Goal: Communication & Community: Answer question/provide support

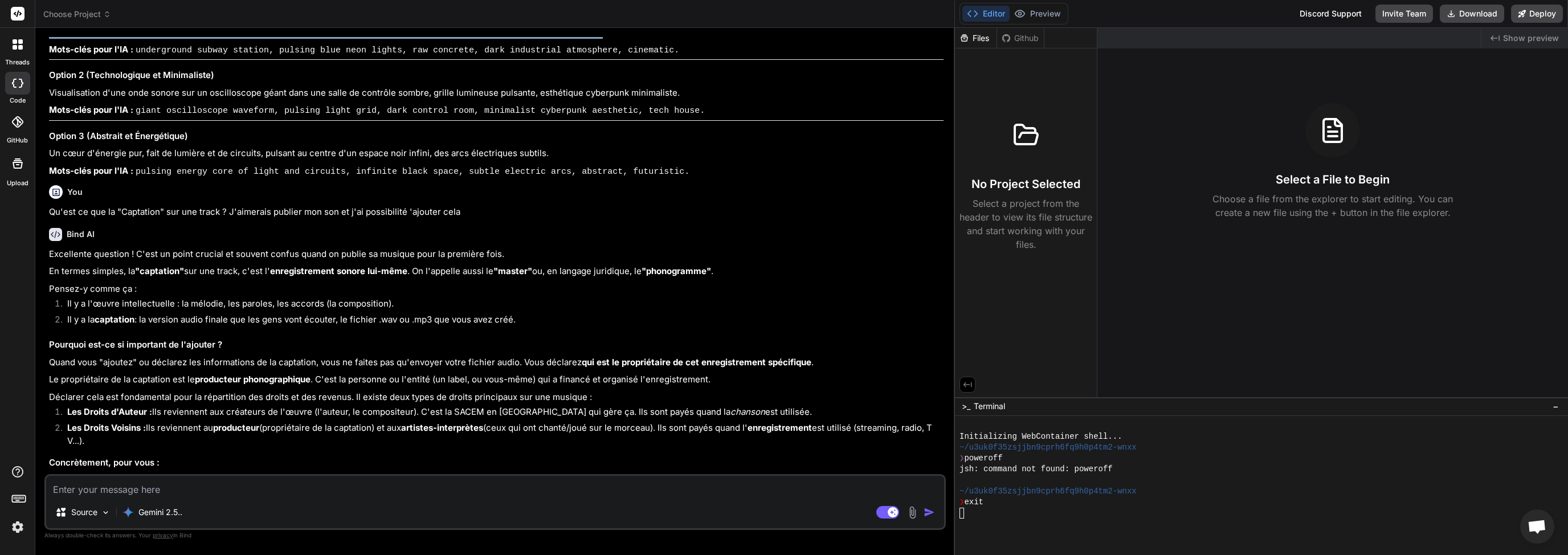
scroll to position [1788, 0]
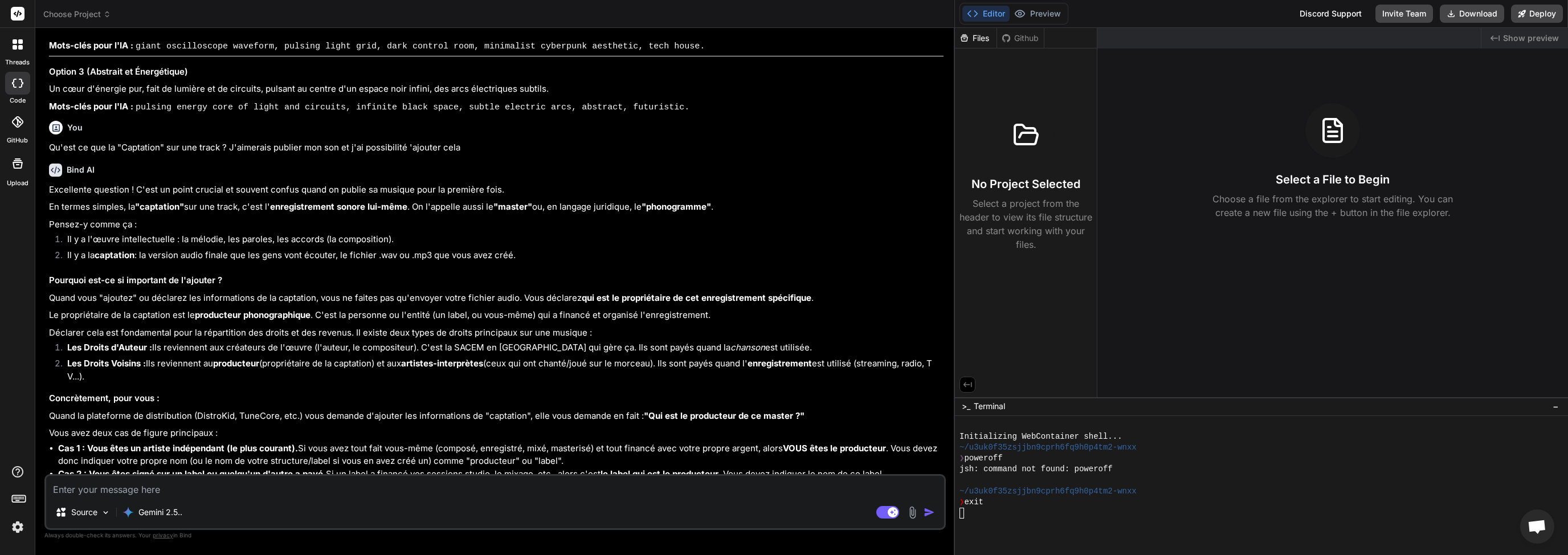
click at [215, 487] on textarea at bounding box center [495, 486] width 898 height 21
type textarea "D"
type textarea "x"
type textarea "DE"
type textarea "x"
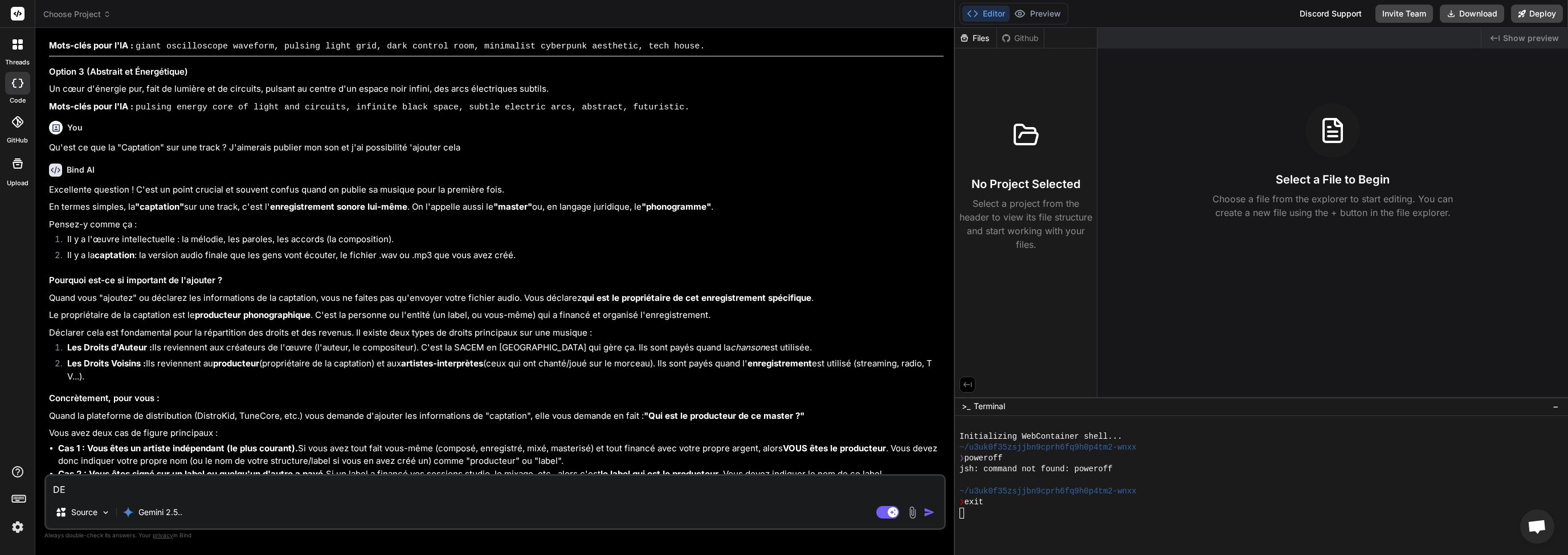
type textarea "D"
type textarea "x"
type textarea "P"
type textarea "x"
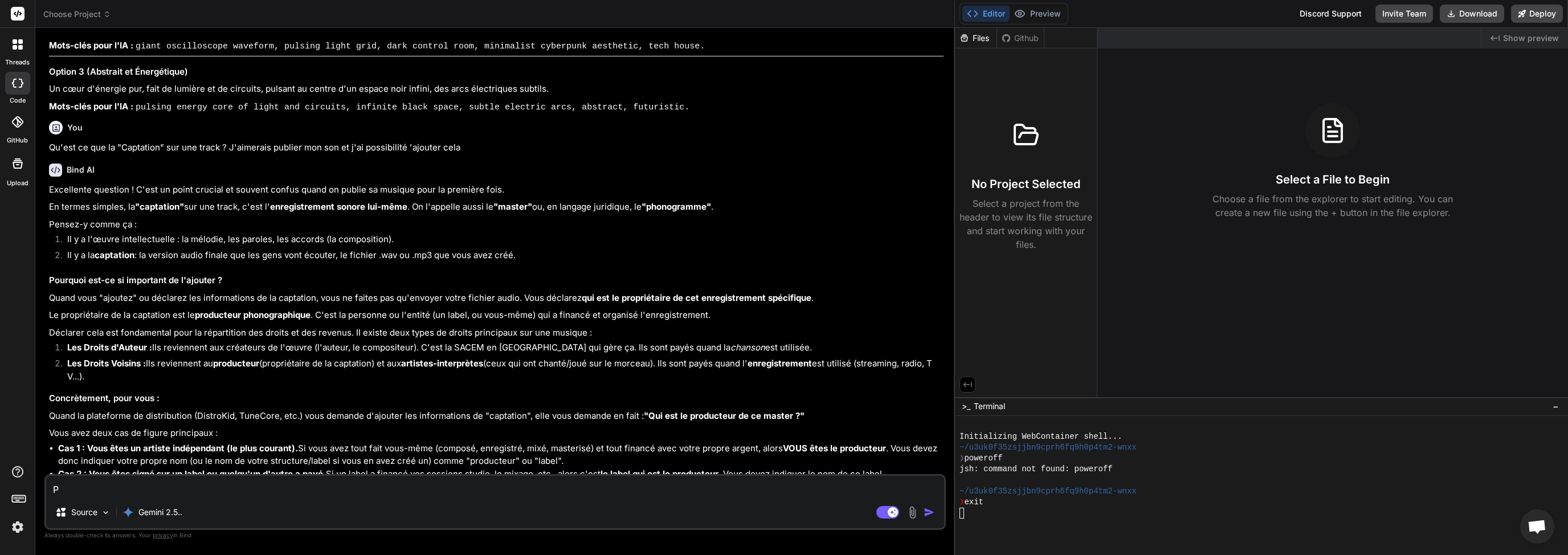
type textarea "PE"
type textarea "x"
type textarea "PEu"
type textarea "x"
type textarea "PEux"
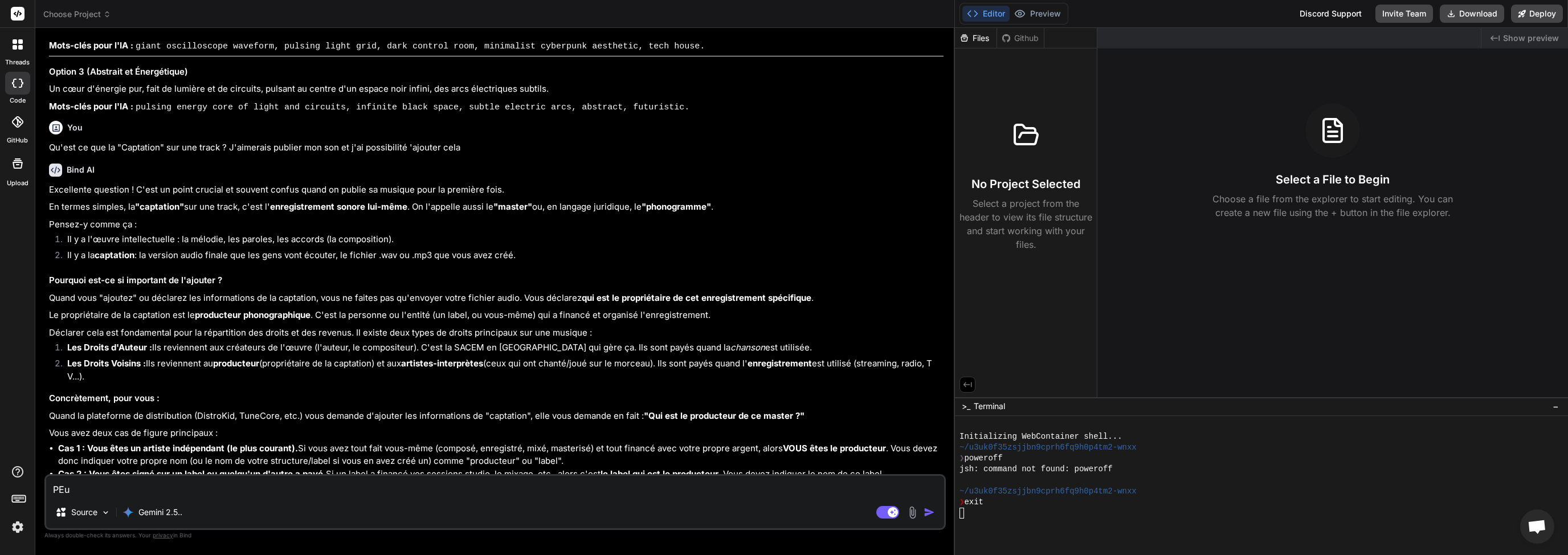
type textarea "x"
type textarea "PEux"
type textarea "x"
type textarea "PEux t"
type textarea "x"
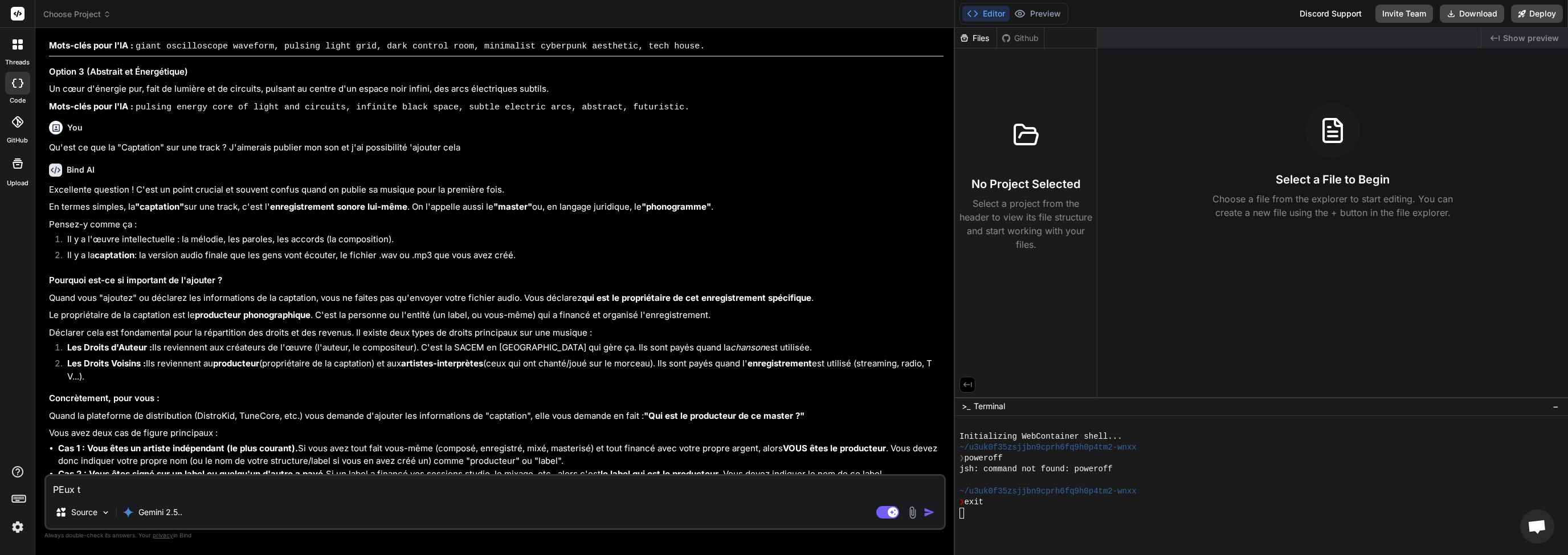
type textarea "PEux tu"
type textarea "x"
type textarea "PEux tu"
type textarea "x"
type textarea "PEux tu d"
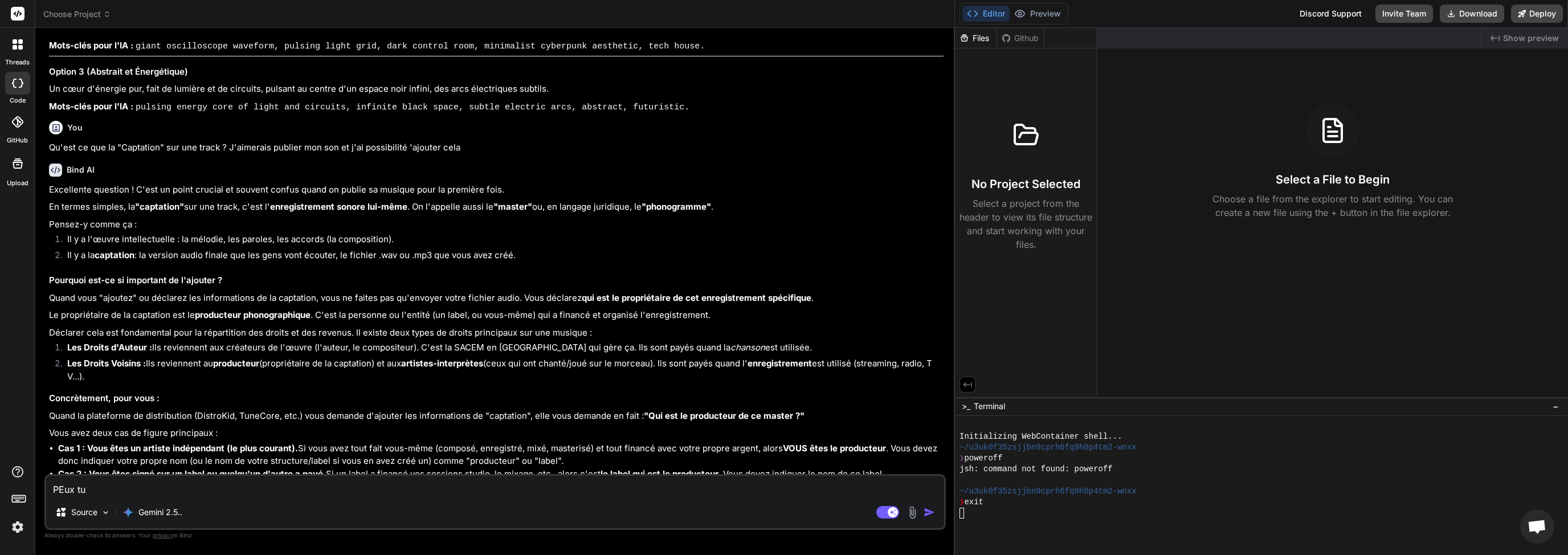
type textarea "x"
type textarea "PEux tu de"
type textarea "x"
type textarea "PEux tu d"
type textarea "x"
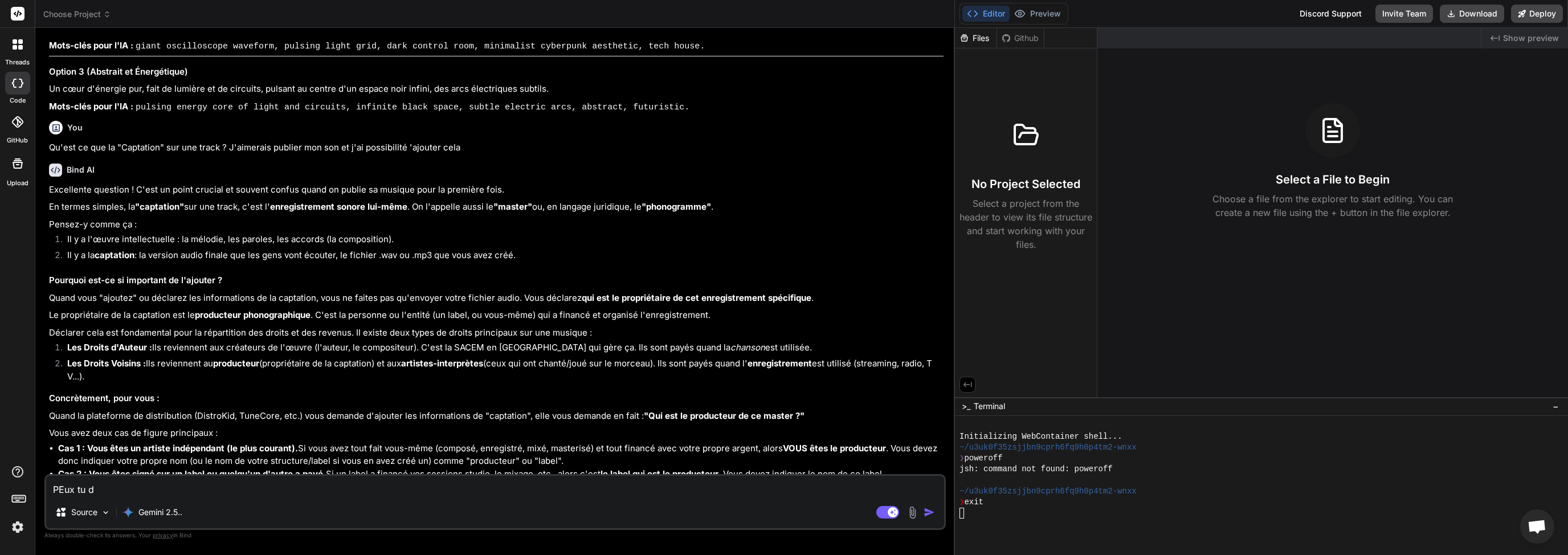
type textarea "PEux tu"
type textarea "x"
type textarea "PEux tu"
type textarea "x"
type textarea "PEux t"
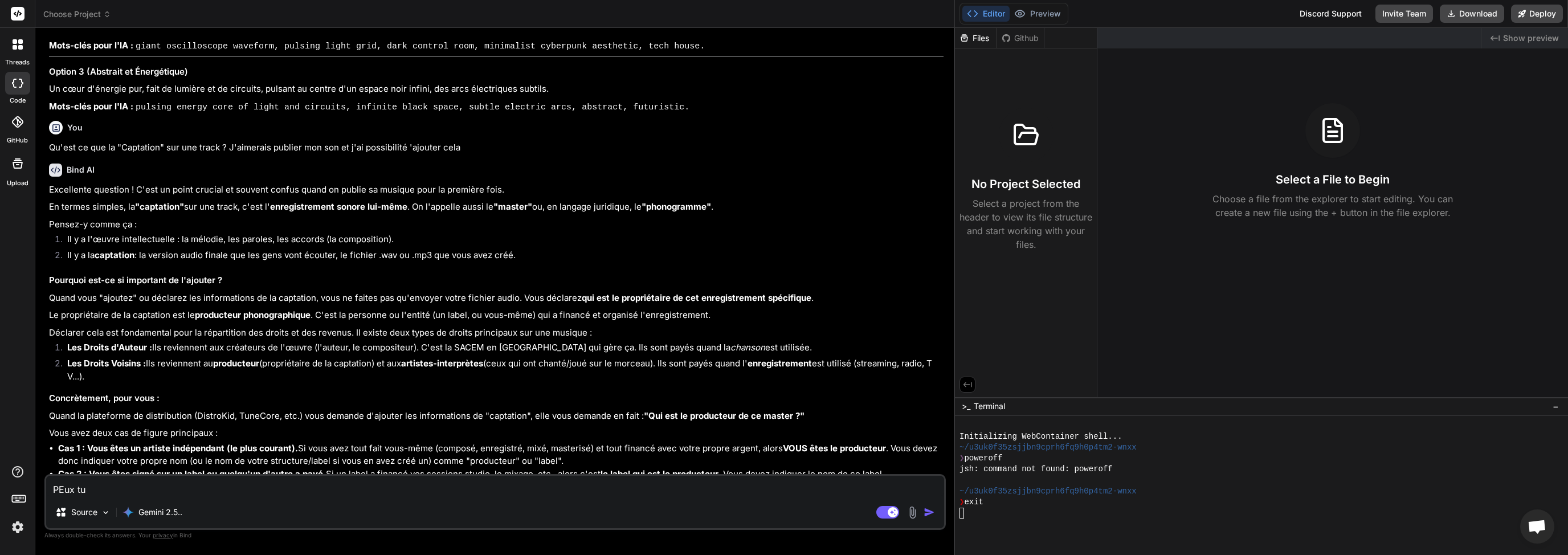
type textarea "x"
type textarea "PEux"
type textarea "x"
type textarea "PEux"
type textarea "x"
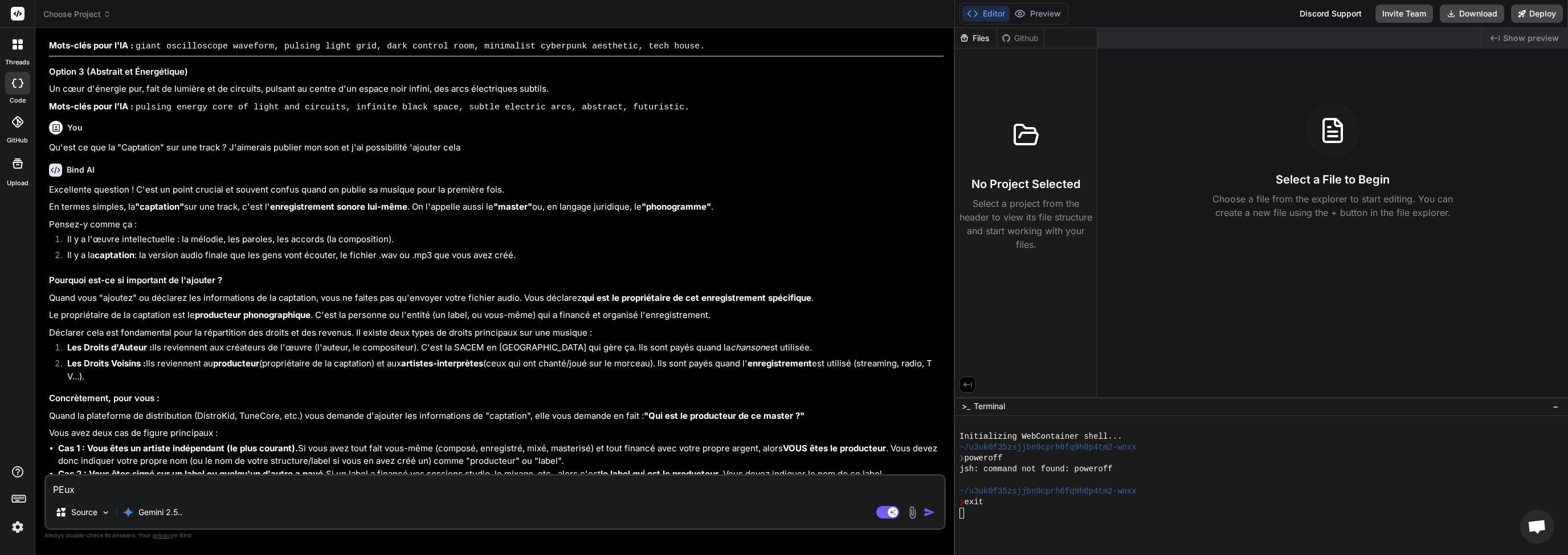
type textarea "PEu"
type textarea "x"
type textarea "PE"
type textarea "x"
type textarea "P"
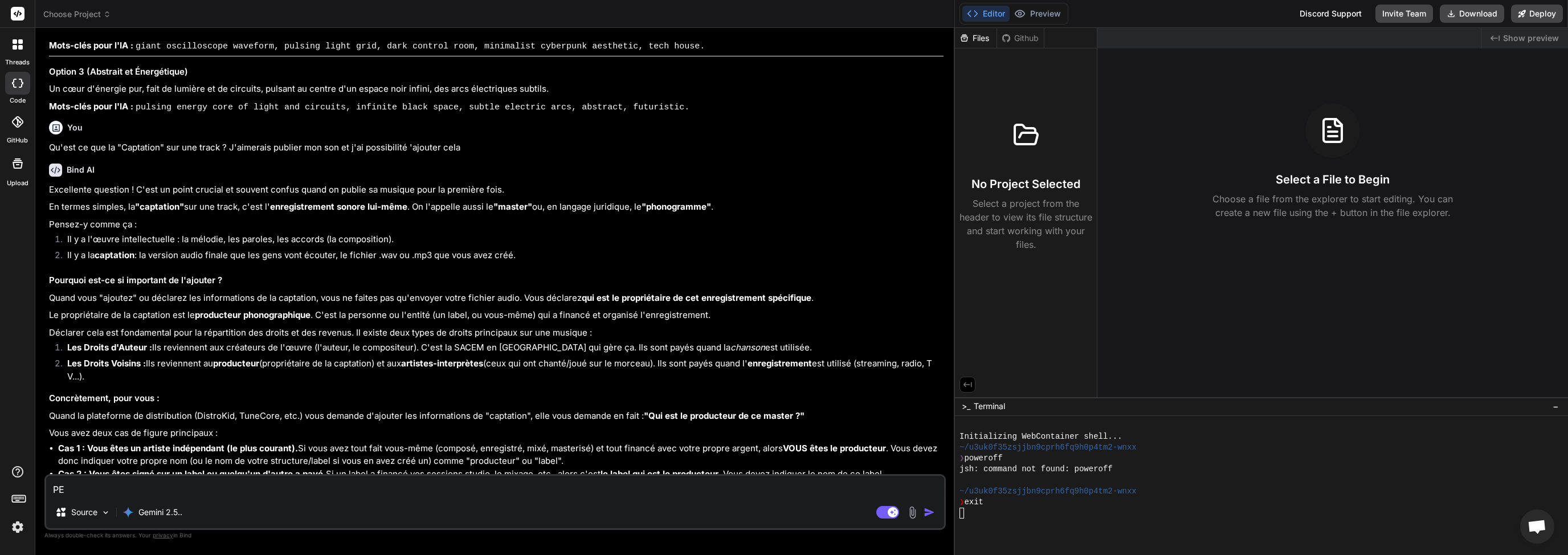
type textarea "x"
type textarea "P"
type textarea "x"
type textarea "Pe"
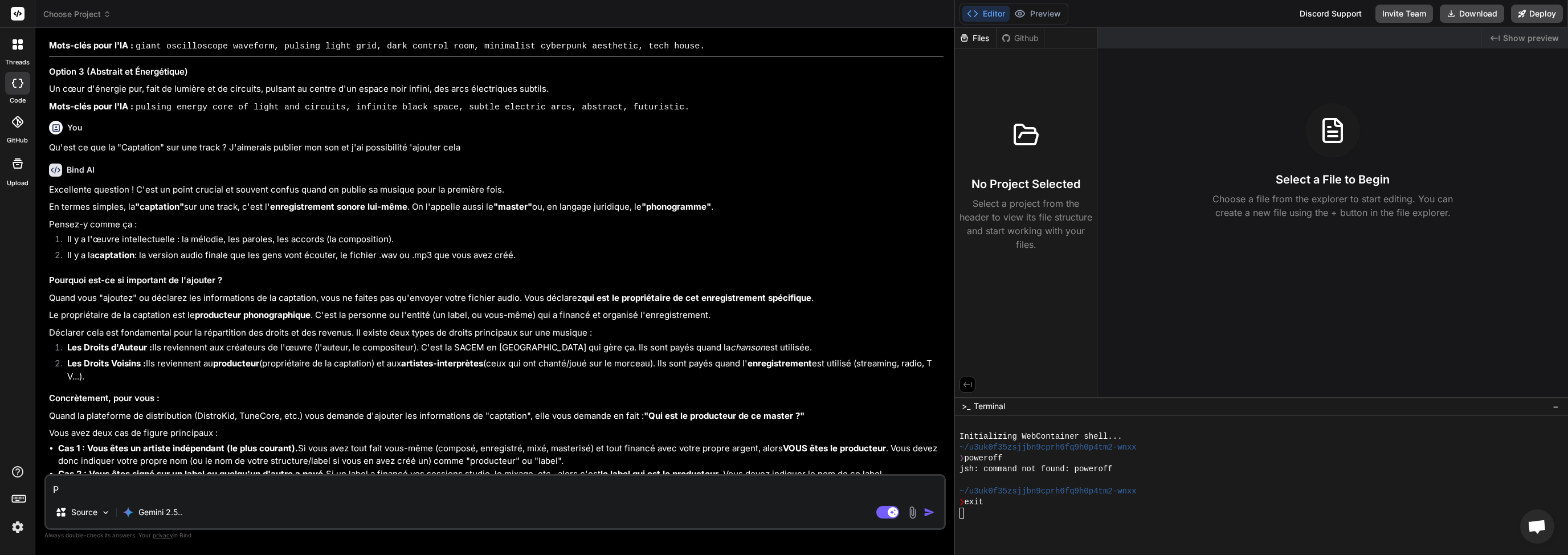
type textarea "x"
type textarea "Peu"
type textarea "x"
type textarea "Peux"
type textarea "x"
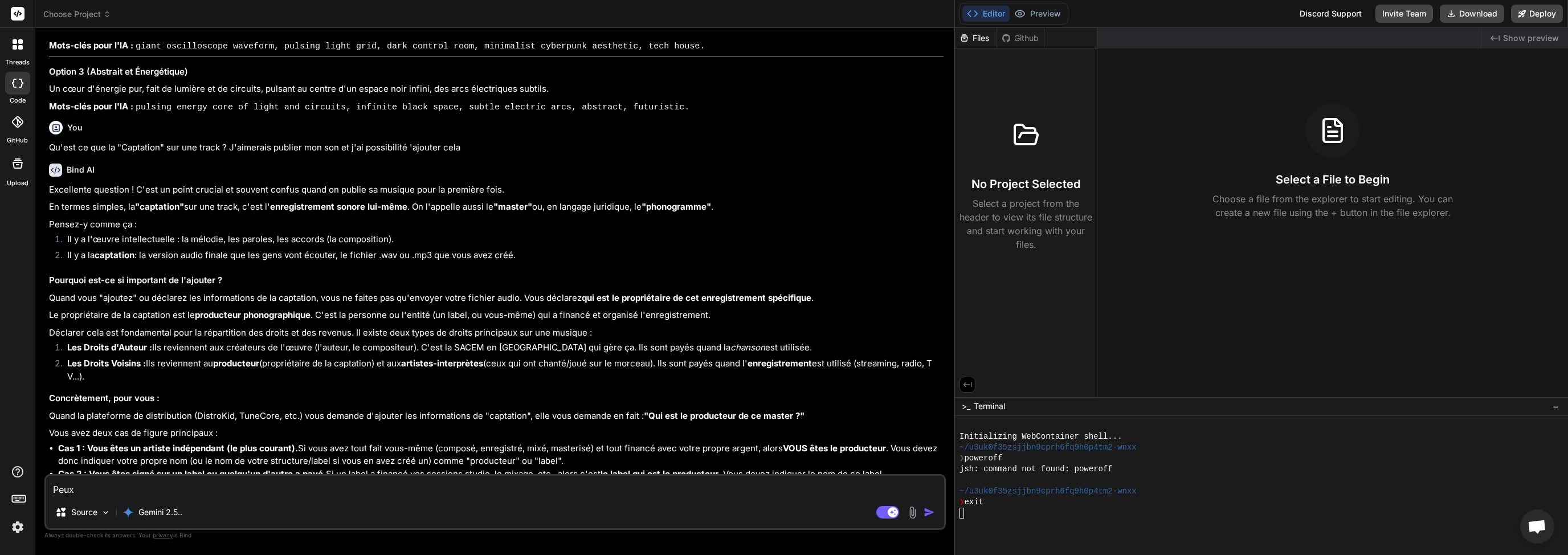
type textarea "Peux"
type textarea "x"
type textarea "Peux t"
type textarea "x"
type textarea "Peux tu"
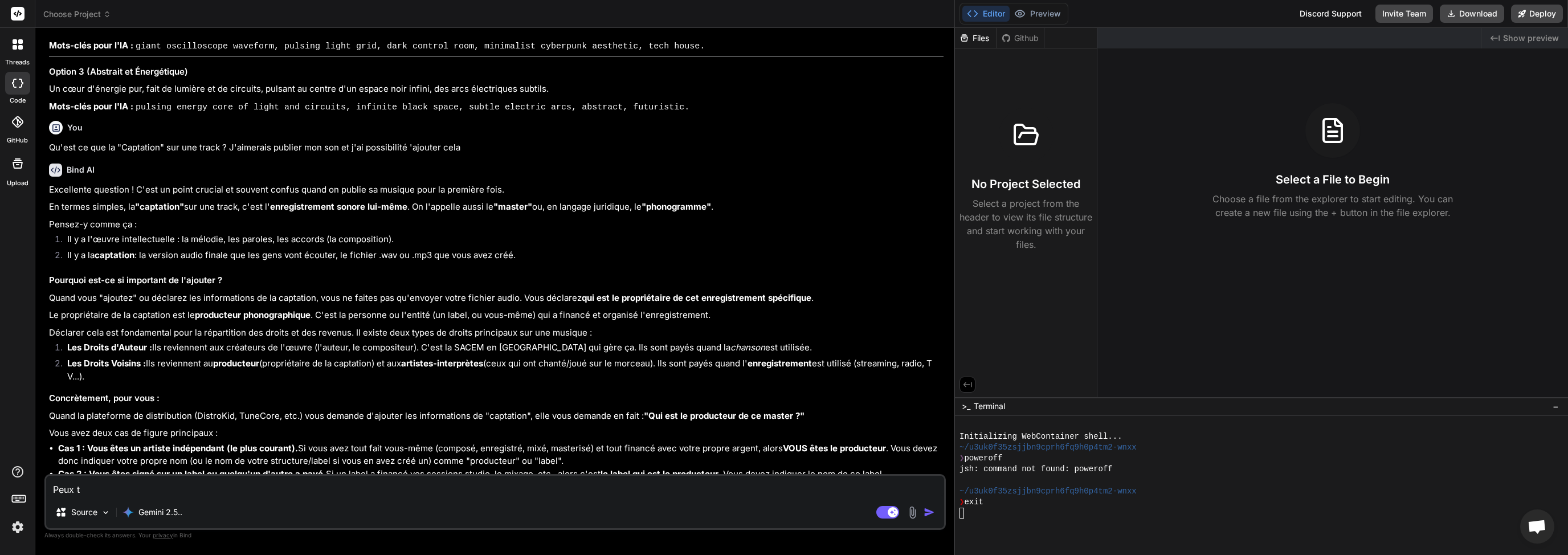
type textarea "x"
type textarea "Peux tu"
type textarea "x"
type textarea "Peux tu d"
type textarea "x"
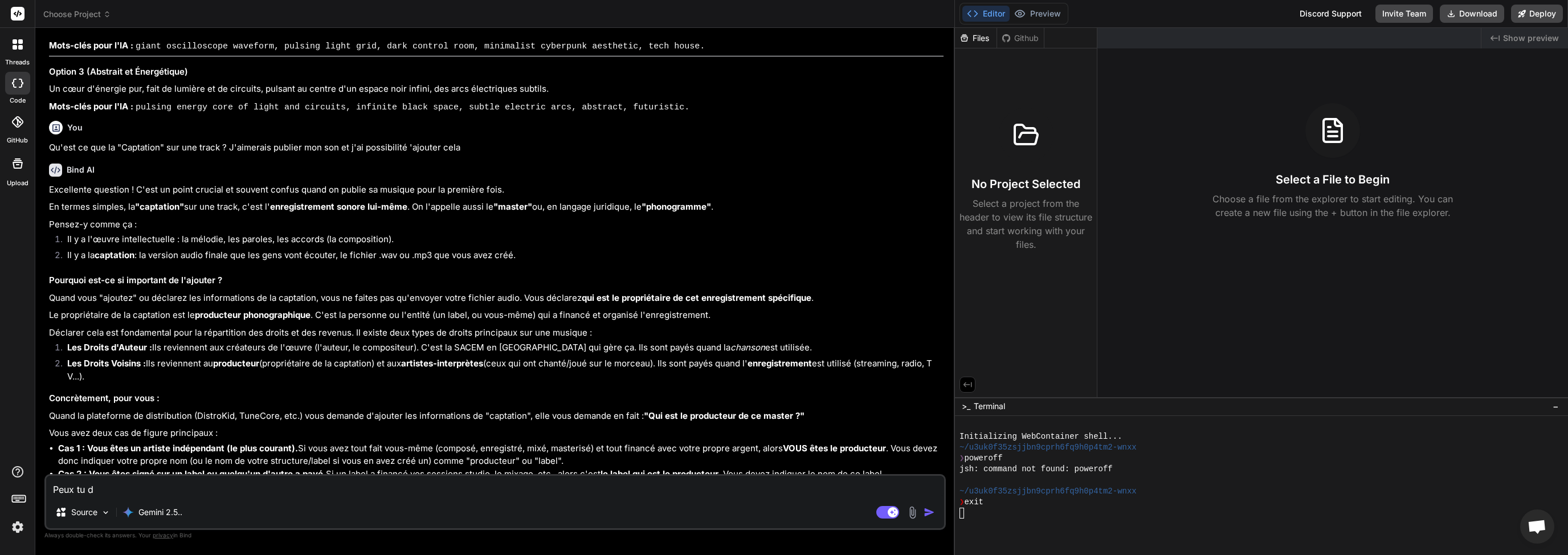
type textarea "Peux tu de"
type textarea "x"
type textarea "Peux tu d"
type textarea "x"
type textarea "Peux tu"
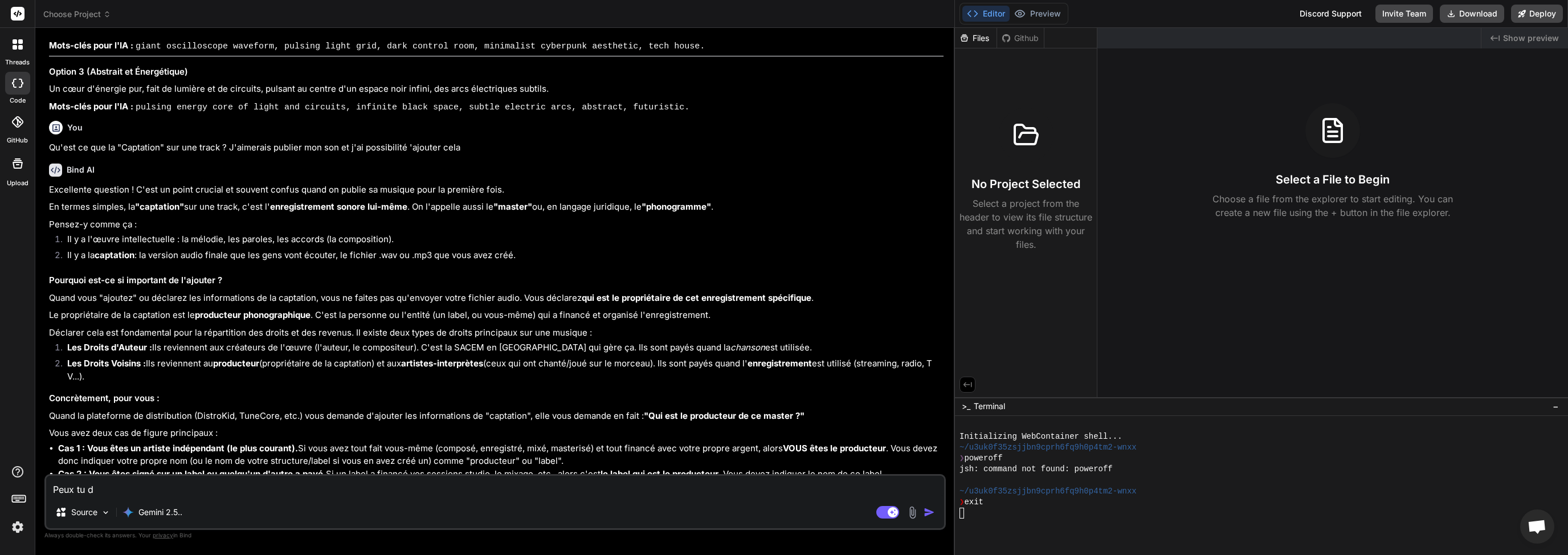
type textarea "x"
type textarea "Peux tu d"
type textarea "x"
type textarea "Peux tu de"
type textarea "x"
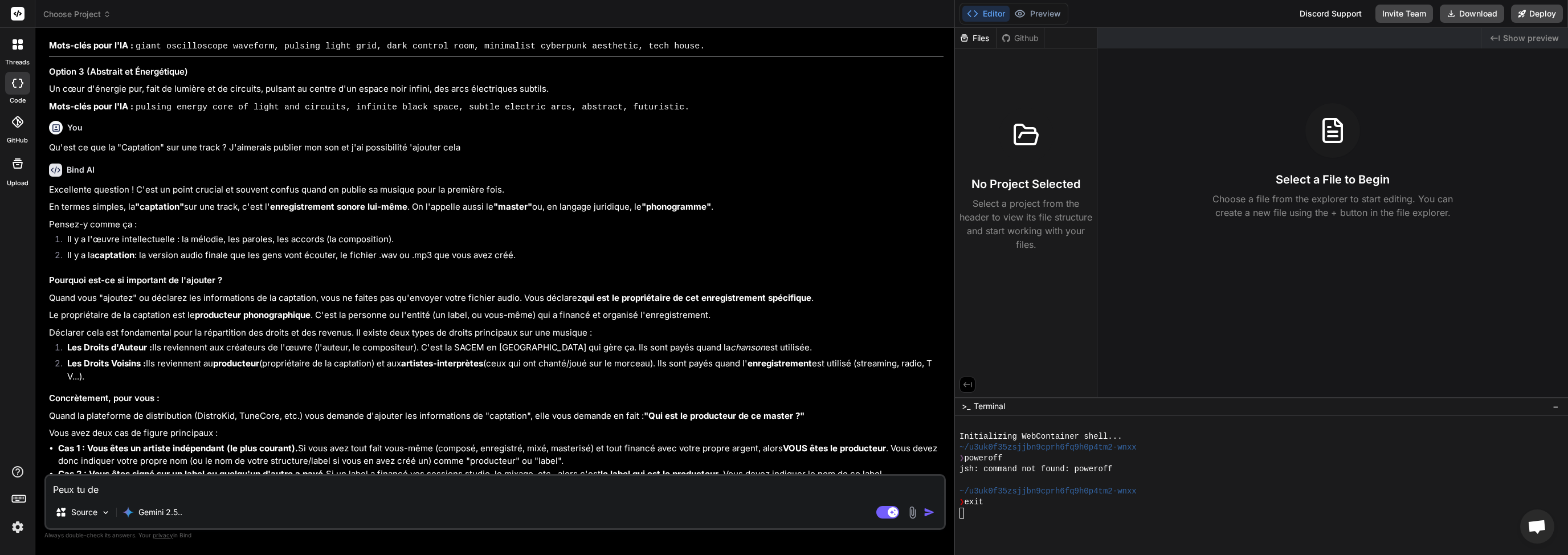
type textarea "Peux tu d"
type textarea "x"
type textarea "Peux tu"
type textarea "x"
type textarea "Peux tu f"
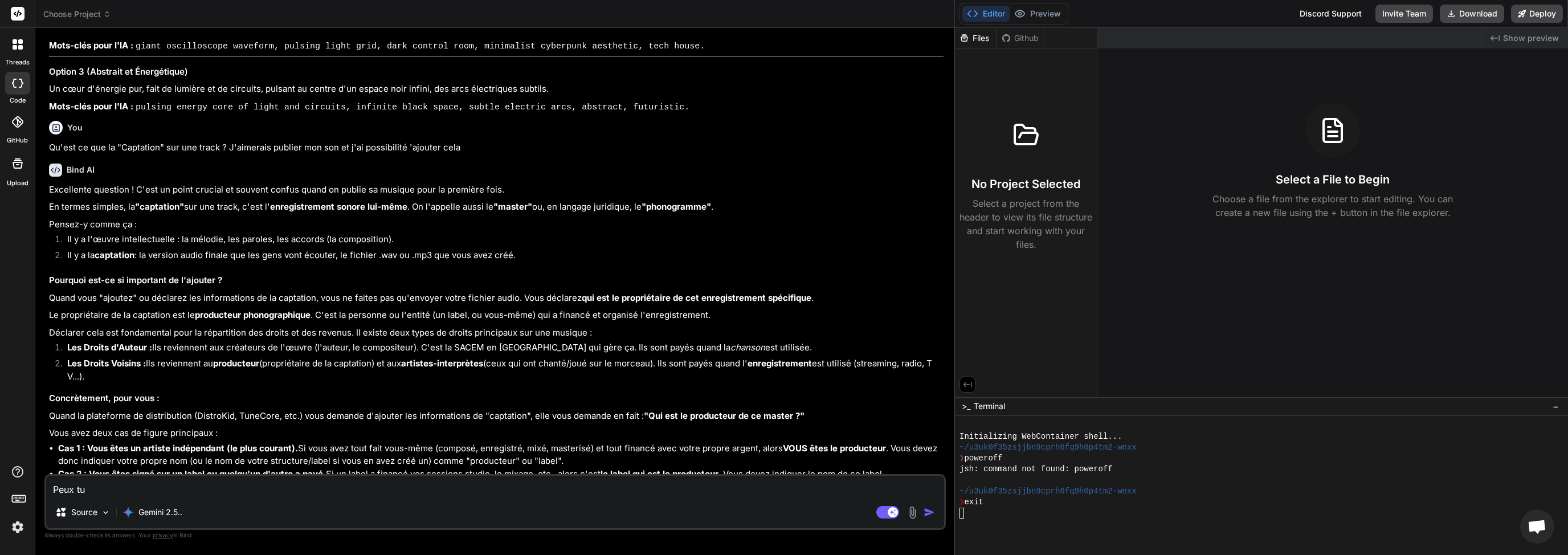
type textarea "x"
type textarea "Peux tu fi"
type textarea "x"
type textarea "Peux tu fin"
type textarea "x"
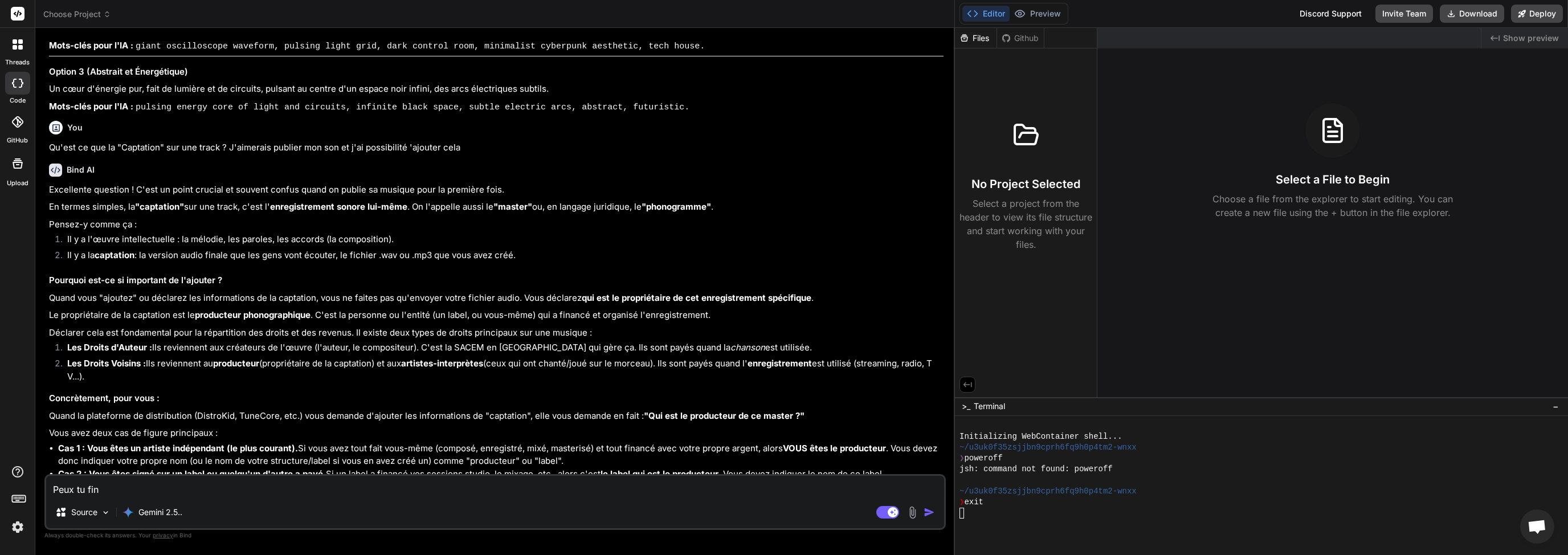
type textarea "Peux tu fina"
type textarea "x"
type textarea "Peux tu final"
type textarea "x"
type textarea "Peux tu finali"
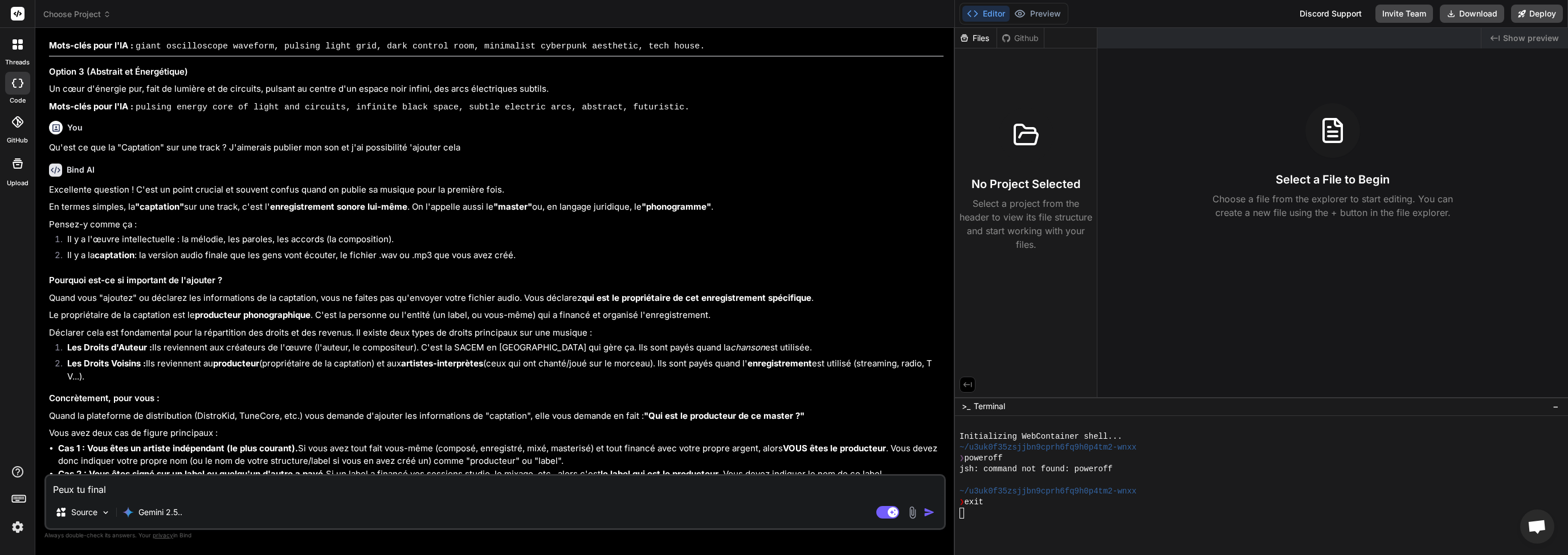
type textarea "x"
type textarea "Peux tu finalis"
type textarea "x"
type textarea "Peux tu finalise"
type textarea "x"
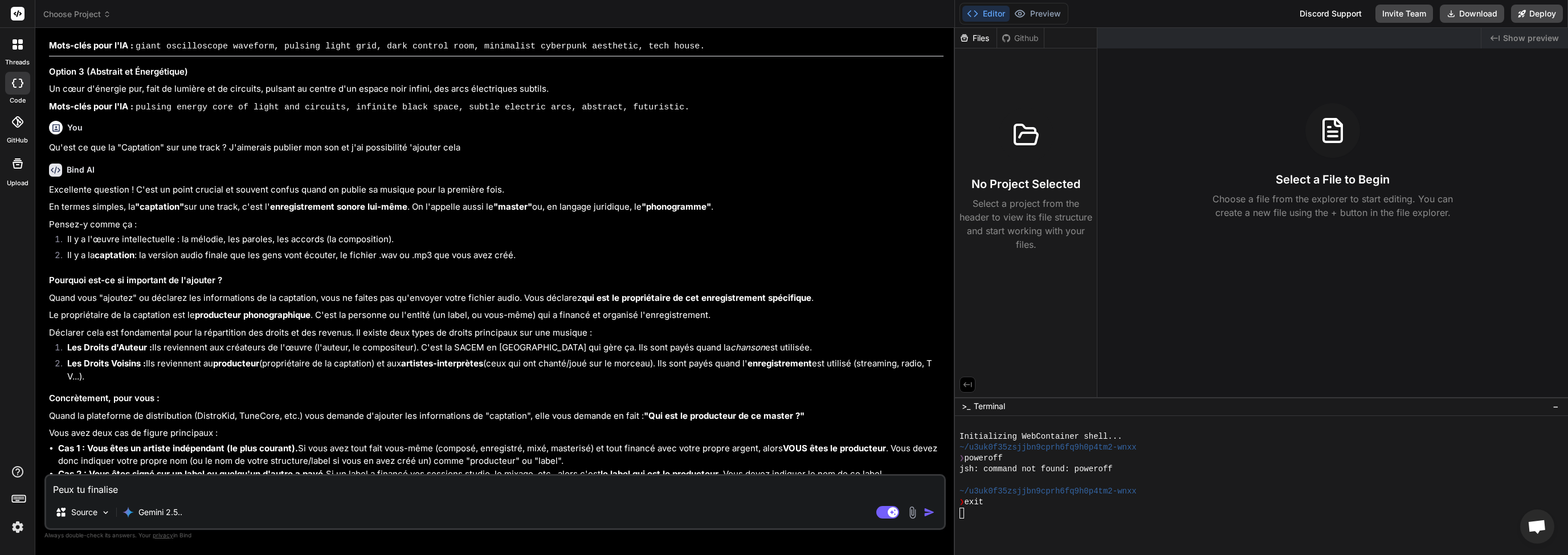
type textarea "Peux tu finaliser"
type textarea "x"
type textarea "Peux tu finaliser"
type textarea "x"
type textarea "Peux tu finaliser m"
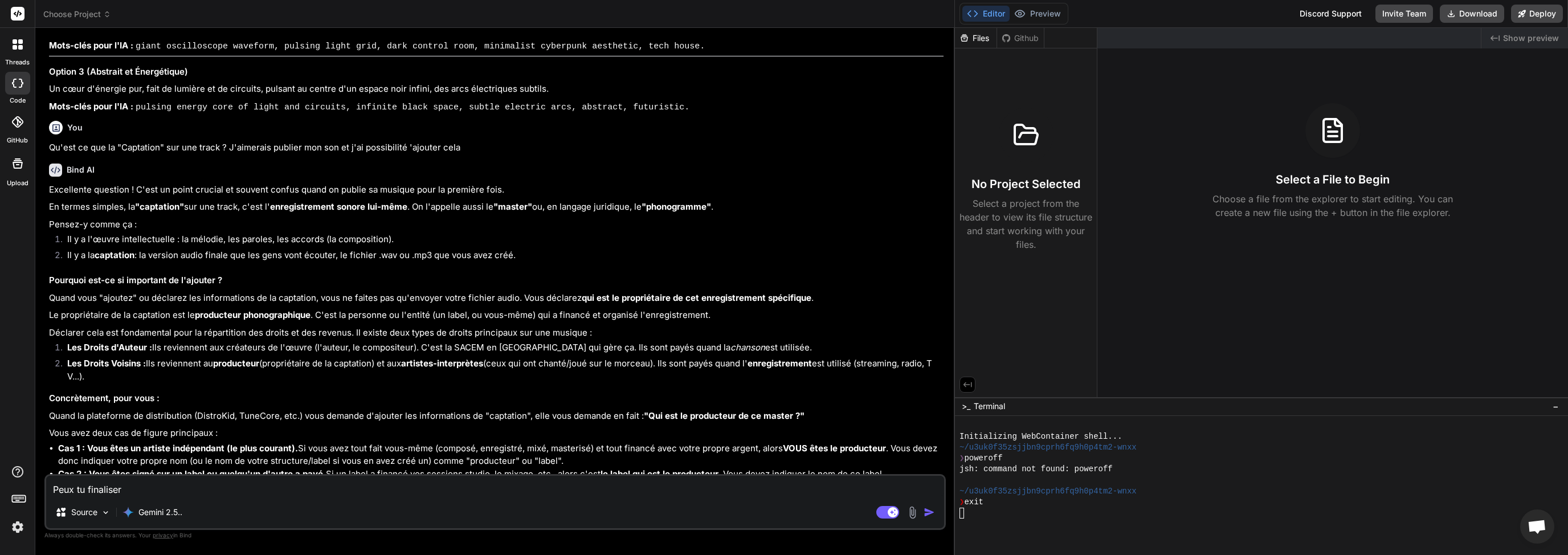
type textarea "x"
type textarea "Peux tu finaliser mo"
type textarea "x"
type textarea "Peux tu finaliser mon"
type textarea "x"
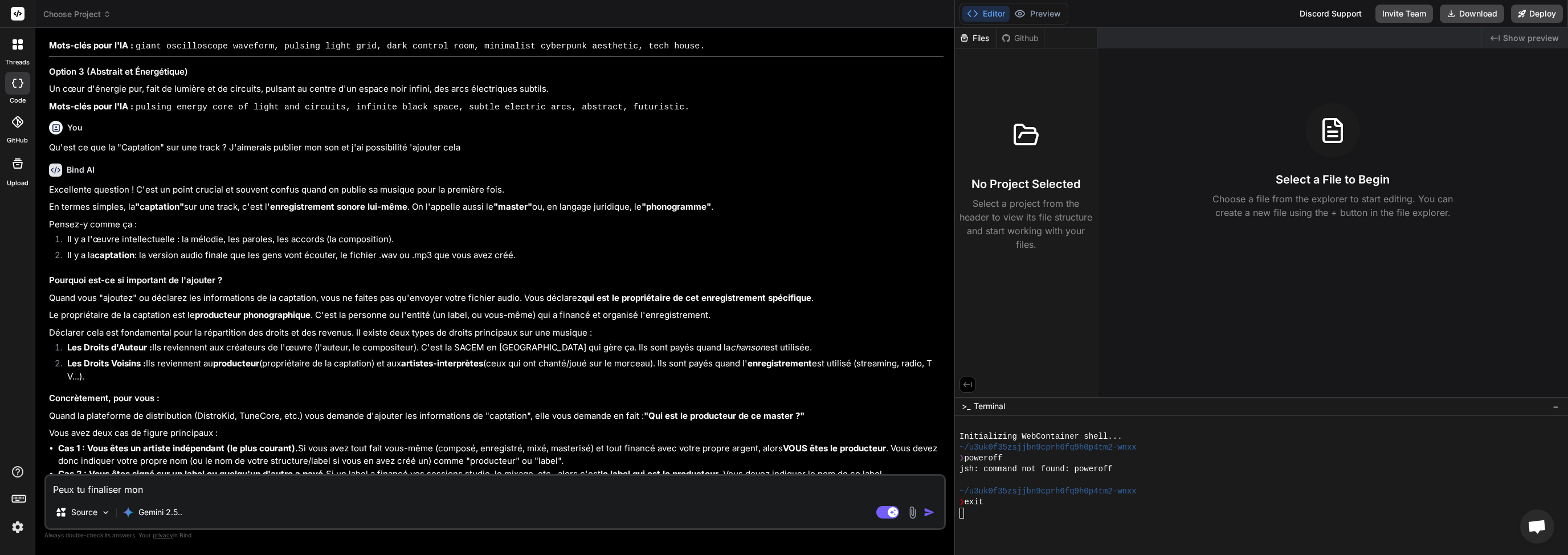
type textarea "Peux tu finaliser mon"
type textarea "x"
type textarea "Peux tu finaliser mon v"
type textarea "x"
type textarea "Peux tu finaliser mon ve"
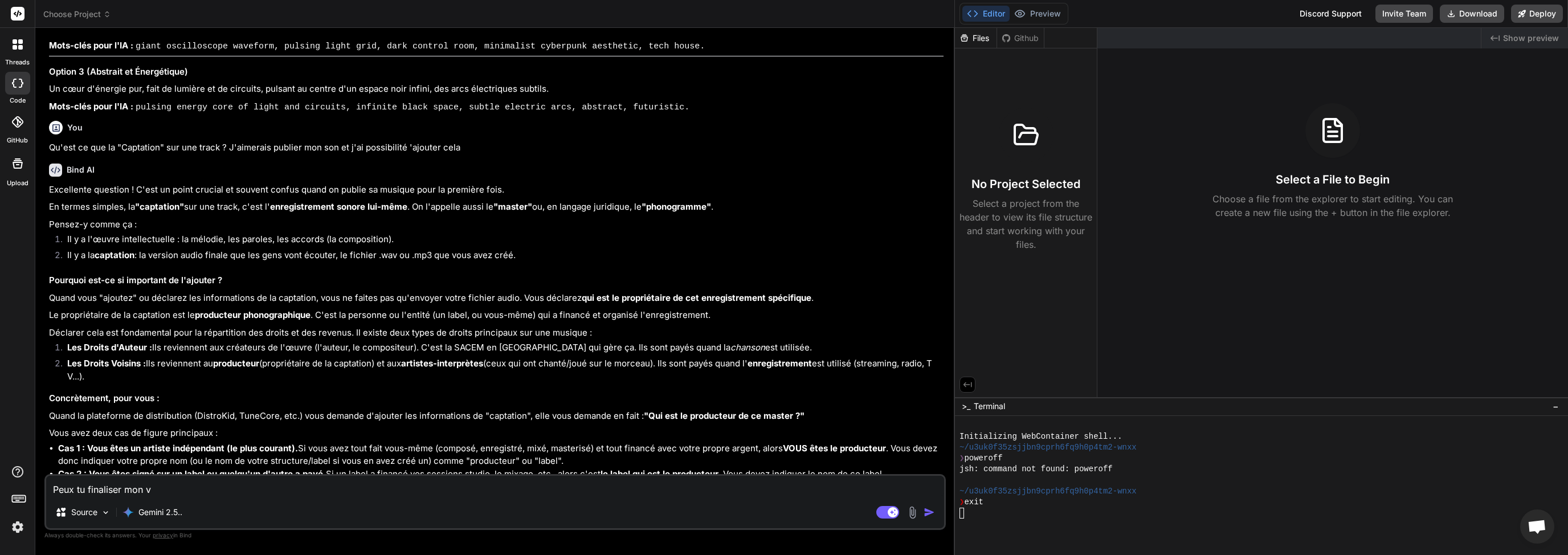
type textarea "x"
type textarea "Peux tu finaliser mon ver"
type textarea "x"
type textarea "Peux tu finaliser mon vers"
type textarea "x"
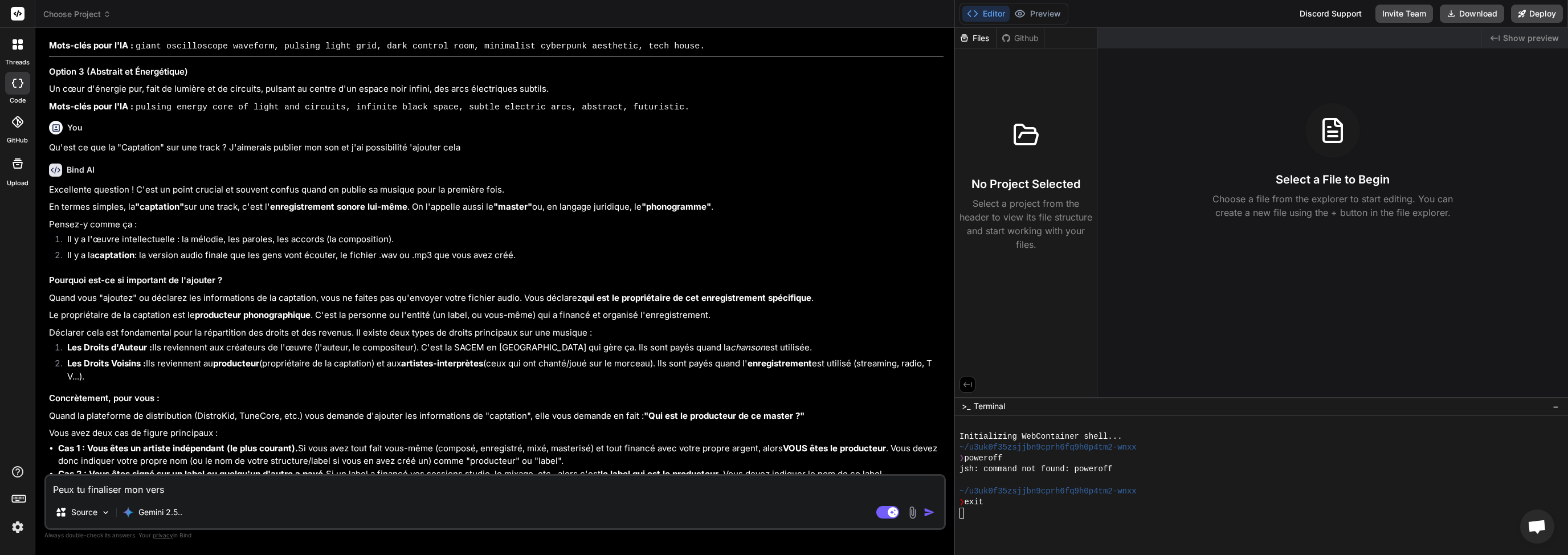
type textarea "Peux tu finaliser mon versé"
type textarea "x"
type textarea "Peux tu finaliser mon versé"
type textarea "x"
type textarea "Peux tu finaliser mon versé d"
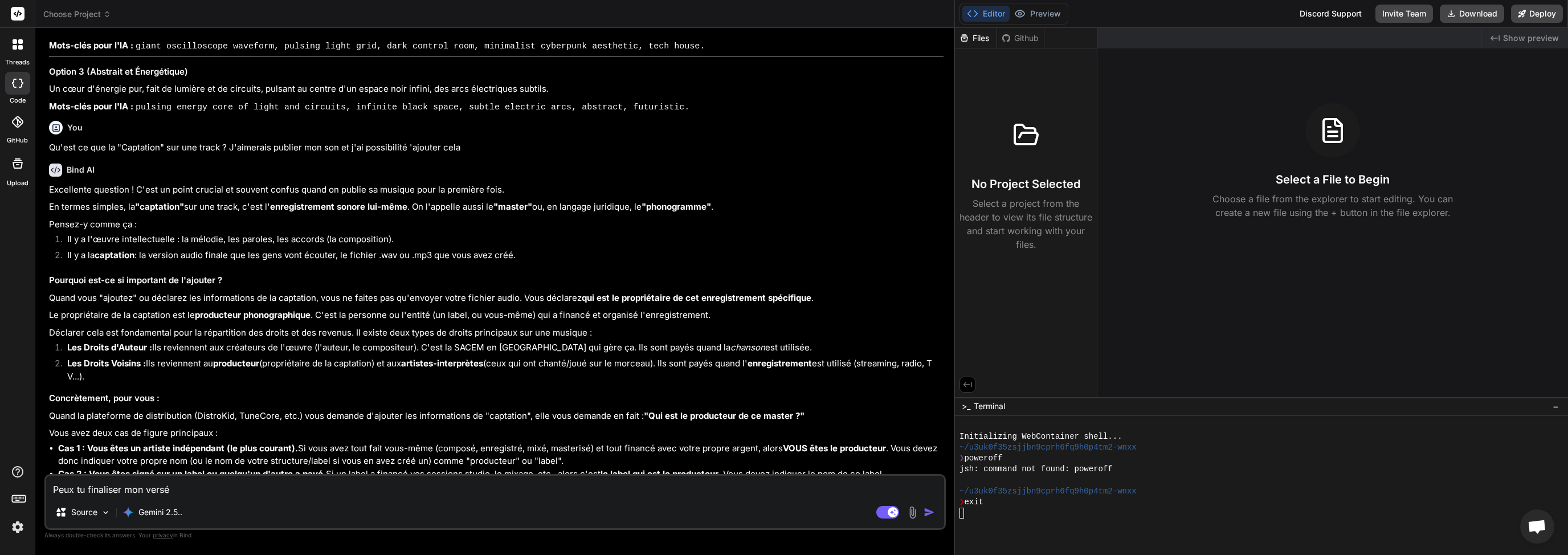
type textarea "x"
type textarea "Peux tu finaliser mon versé de"
type textarea "x"
type textarea "Peux tu finaliser mon versé d"
type textarea "x"
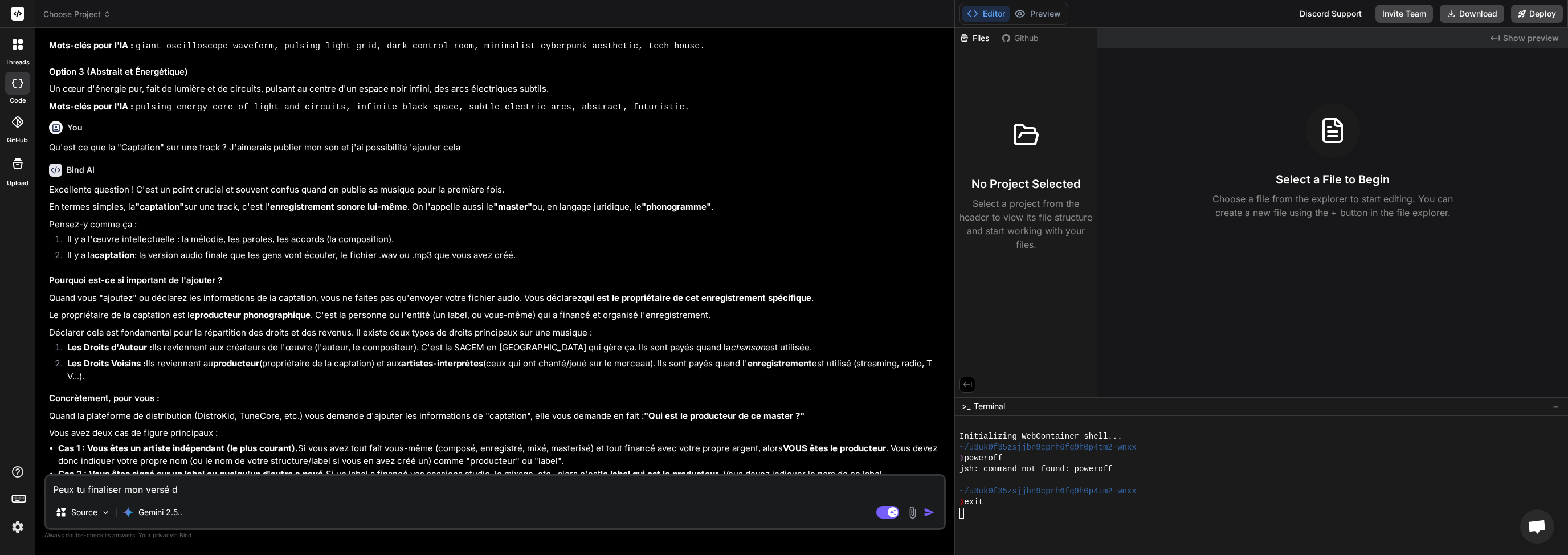
type textarea "Peux tu finaliser mon versé"
type textarea "x"
type textarea "Peux tu finaliser mon versé"
type textarea "x"
type textarea "Peux tu finaliser mon vers"
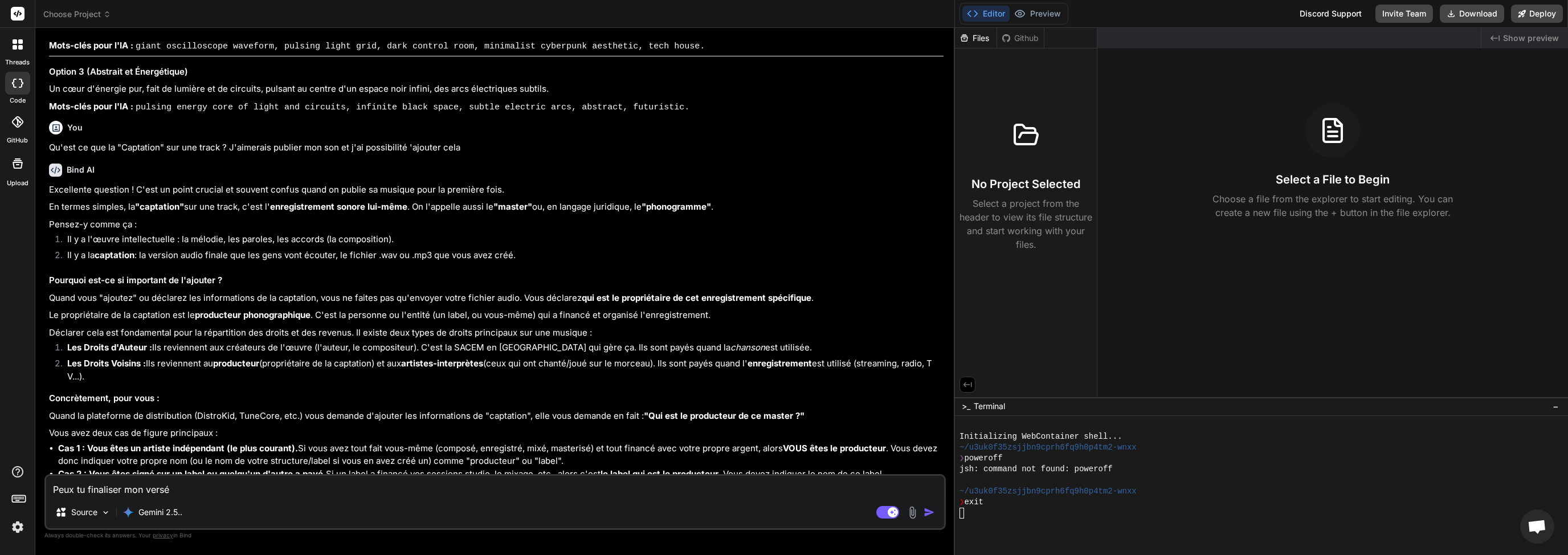
type textarea "x"
type textarea "Peux tu finaliser mon verse"
type textarea "x"
type textarea "Peux tu finaliser mon verset"
type textarea "x"
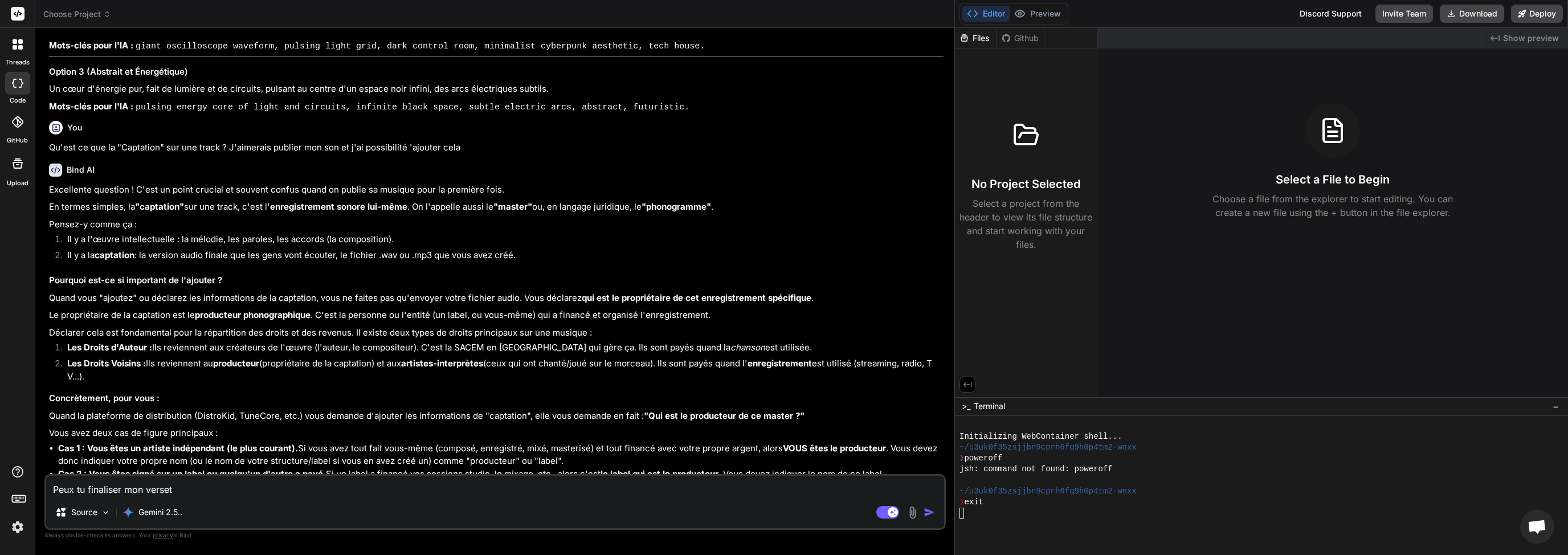
type textarea "Peux tu finaliser mon verset"
type textarea "x"
type textarea "Peux tu finaliser mon verset :"
type textarea "x"
type textarea "Peux tu finaliser mon verset :"
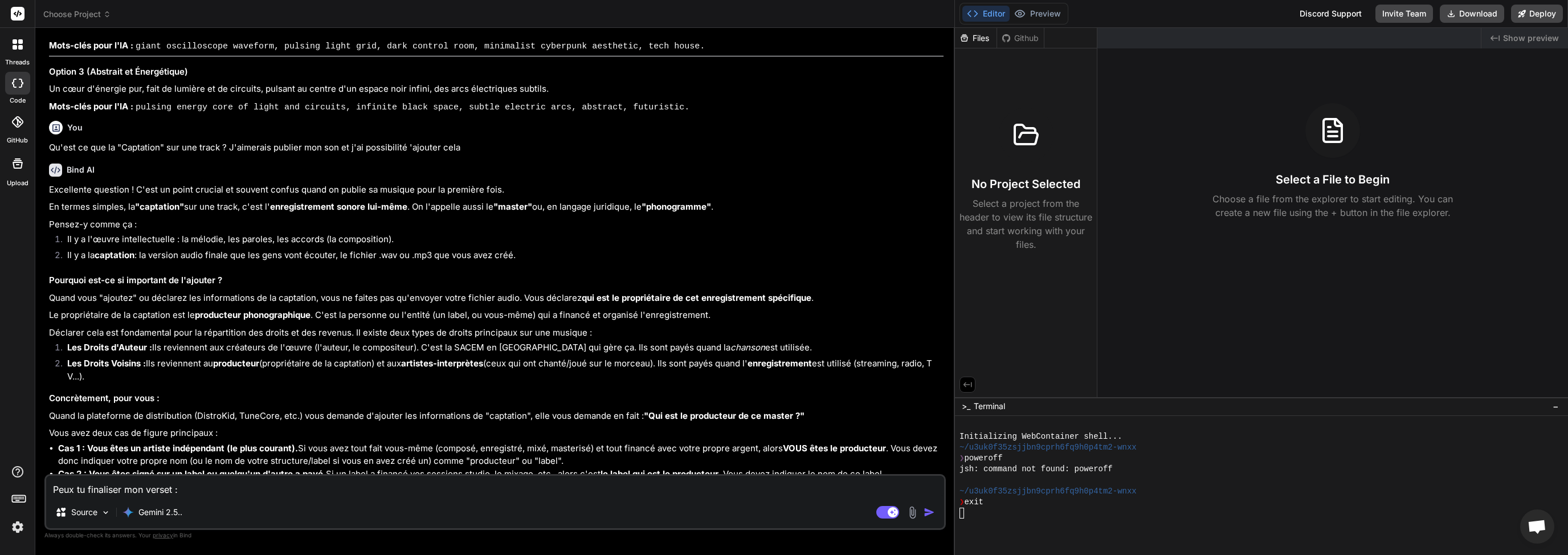
type textarea "x"
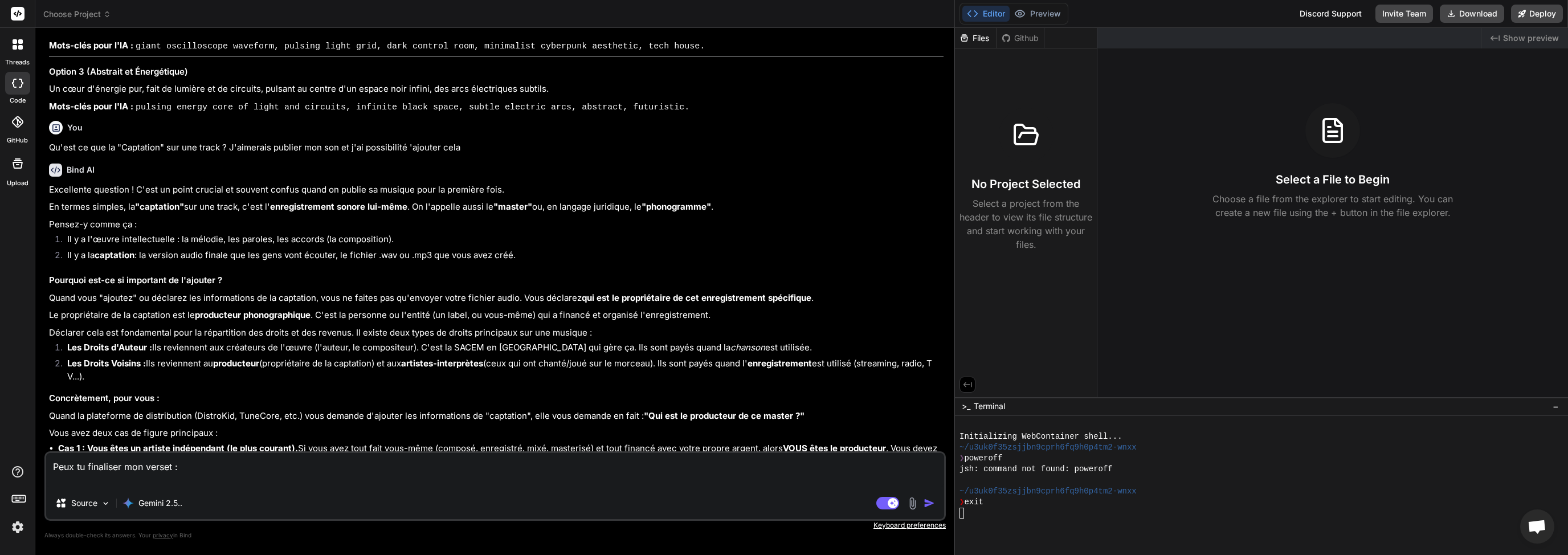
type textarea "Peux tu finaliser mon verset : J"
type textarea "x"
type textarea "Peux tu finaliser mon verset : Ju"
type textarea "x"
type textarea "Peux tu finaliser mon verset : [DEMOGRAPHIC_DATA]"
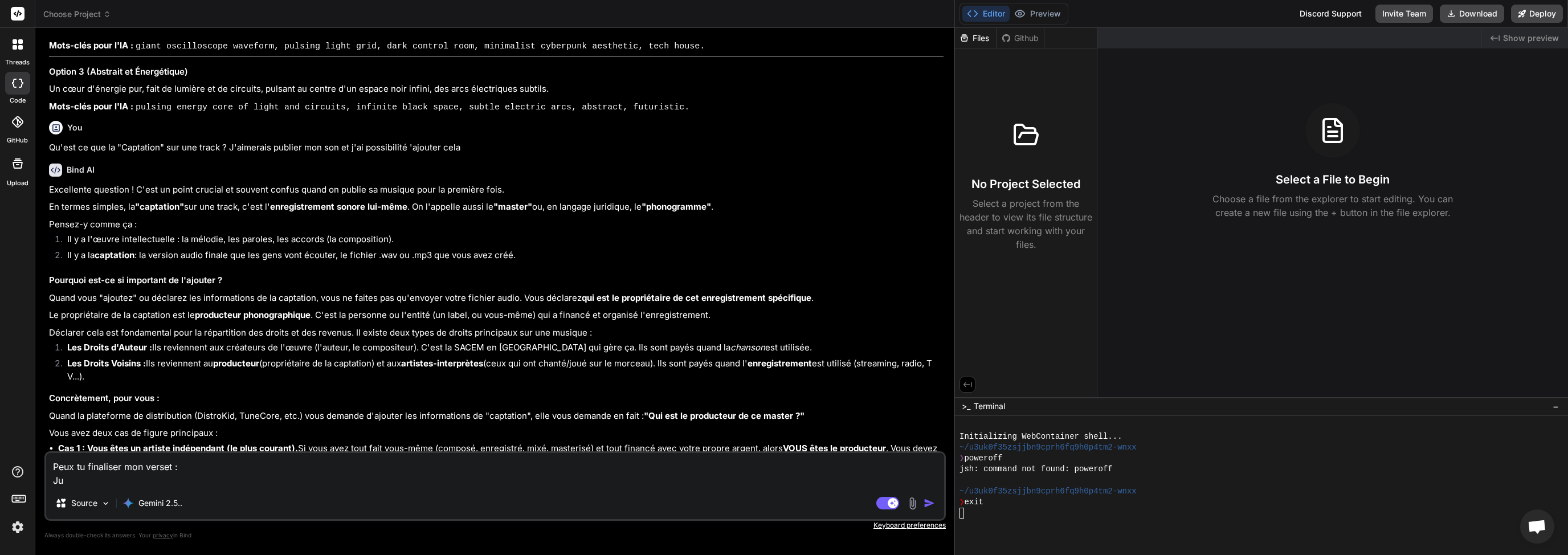
type textarea "x"
type textarea "Peux tu finaliser mon verset : Just"
type textarea "x"
type textarea "Peux tu finaliser mon verset : [PERSON_NAME]"
type textarea "x"
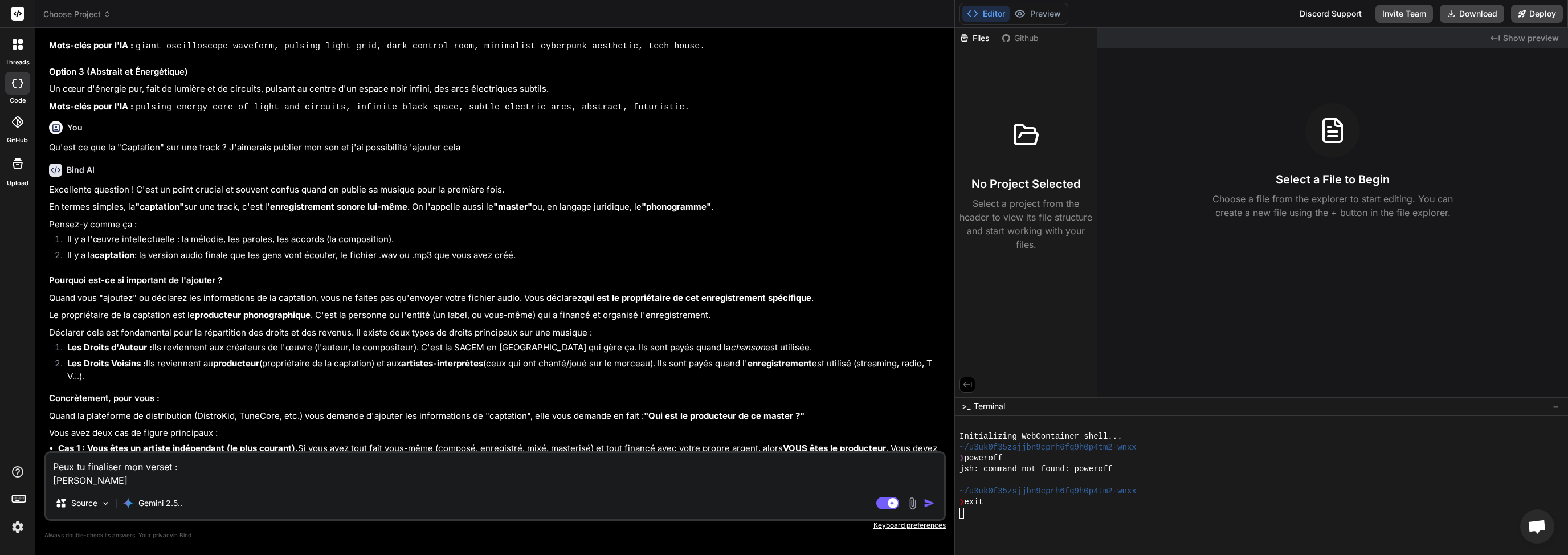
type textarea "Peux tu finaliser mon verset : [PERSON_NAME]"
type textarea "x"
type textarea "Peux tu finaliser mon verset : Juste b"
type textarea "x"
type textarea "Peux tu finaliser mon verset : Juste be"
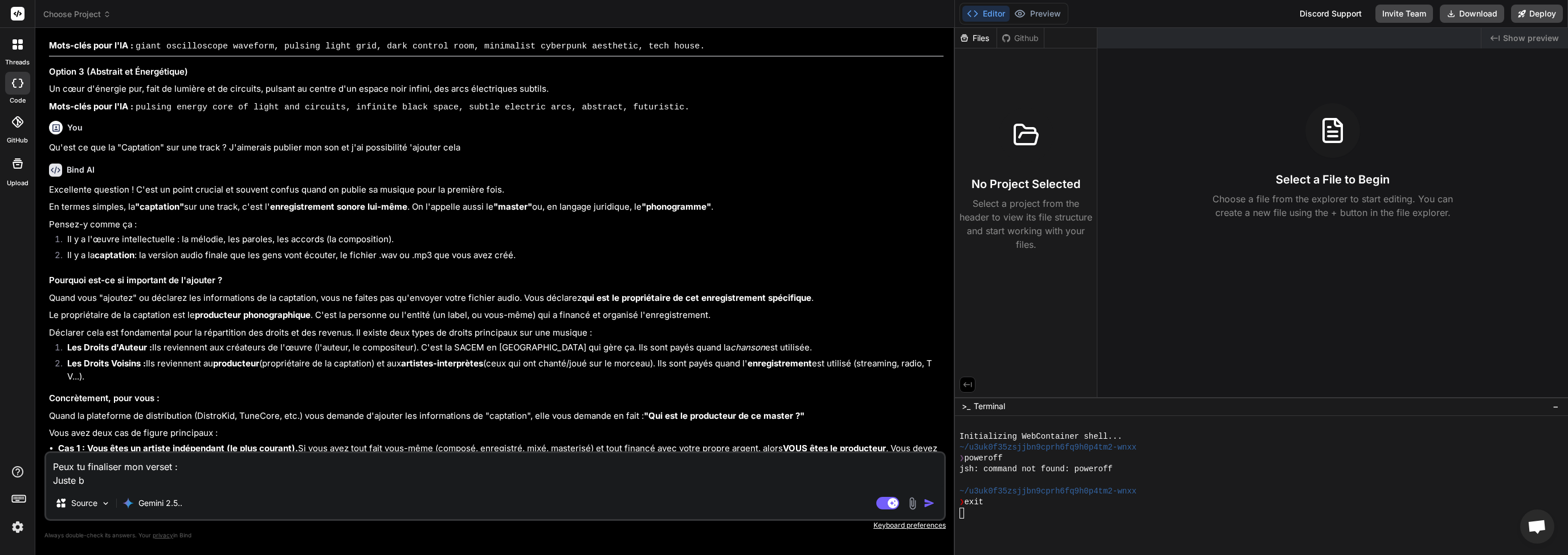
type textarea "x"
type textarea "Peux tu finaliser mon verset : Juste beh"
type textarea "x"
type textarea "Peux tu finaliser mon verset : [PERSON_NAME]"
type textarea "x"
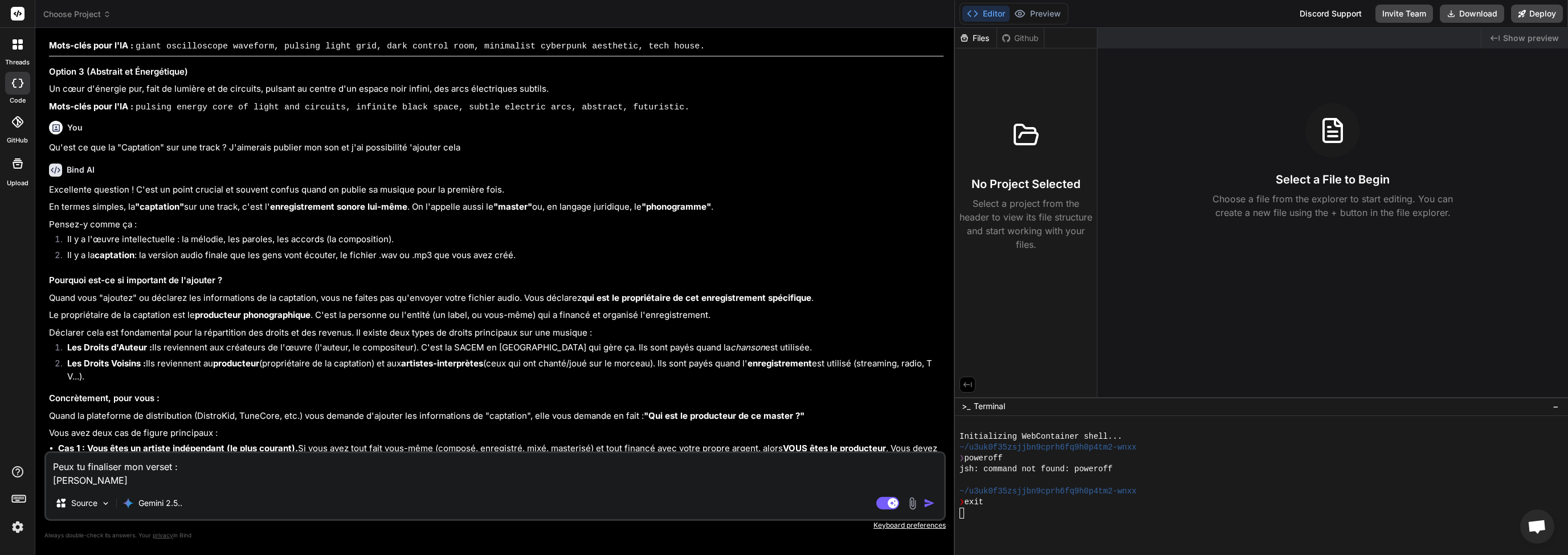
type textarea "Peux tu finaliser mon verset : Juste behin"
type textarea "x"
type textarea "Peux tu finaliser mon verset : Juste behind"
type textarea "x"
type textarea "Peux tu finaliser mon verset : Juste behind"
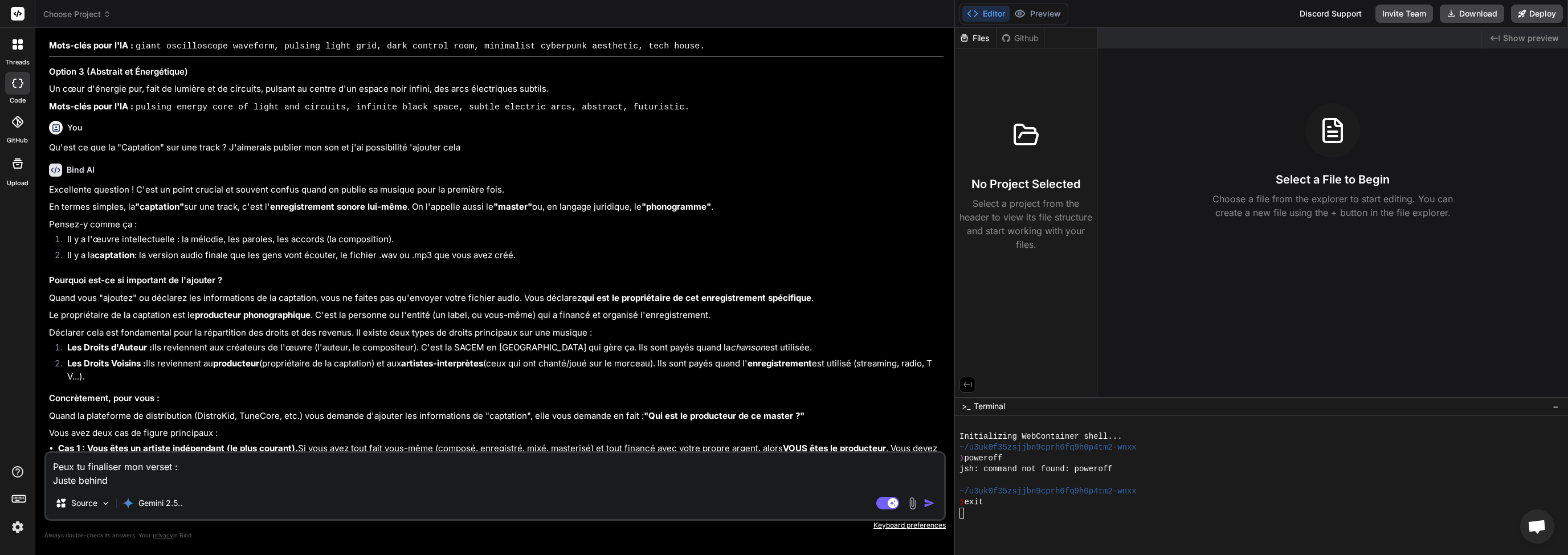
type textarea "x"
type textarea "Peux tu finaliser mon verset : Juste behind d"
type textarea "x"
type textarea "Peux tu finaliser mon verset : Juste behind de"
type textarea "x"
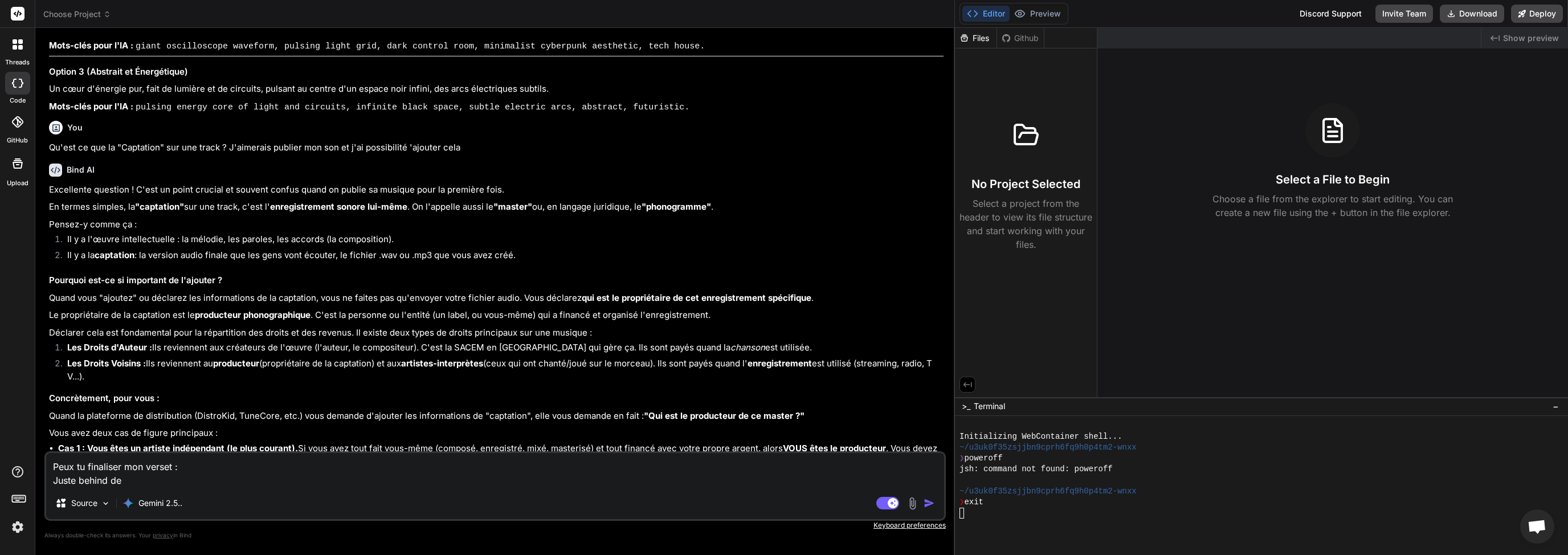
type textarea "Peux tu finaliser mon verset : Juste behind d"
type textarea "x"
type textarea "Peux tu finaliser mon verset : Juste behind"
type textarea "x"
type textarea "Peux tu finaliser mon verset : Juste behind"
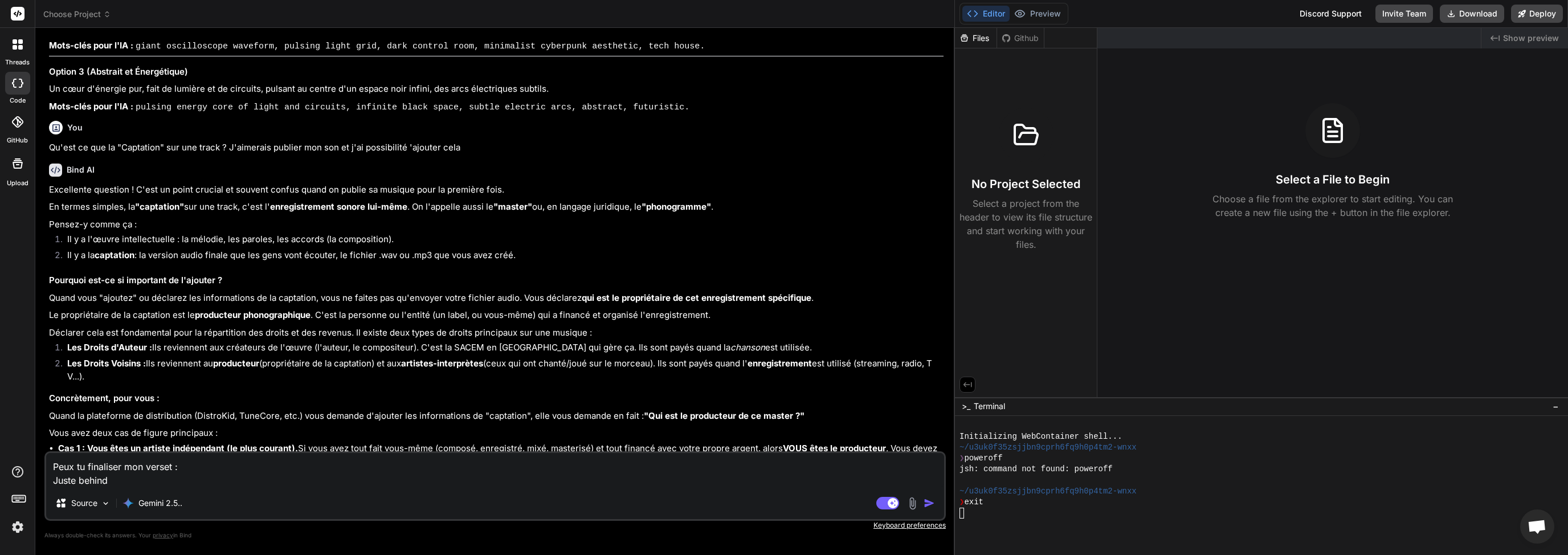
type textarea "x"
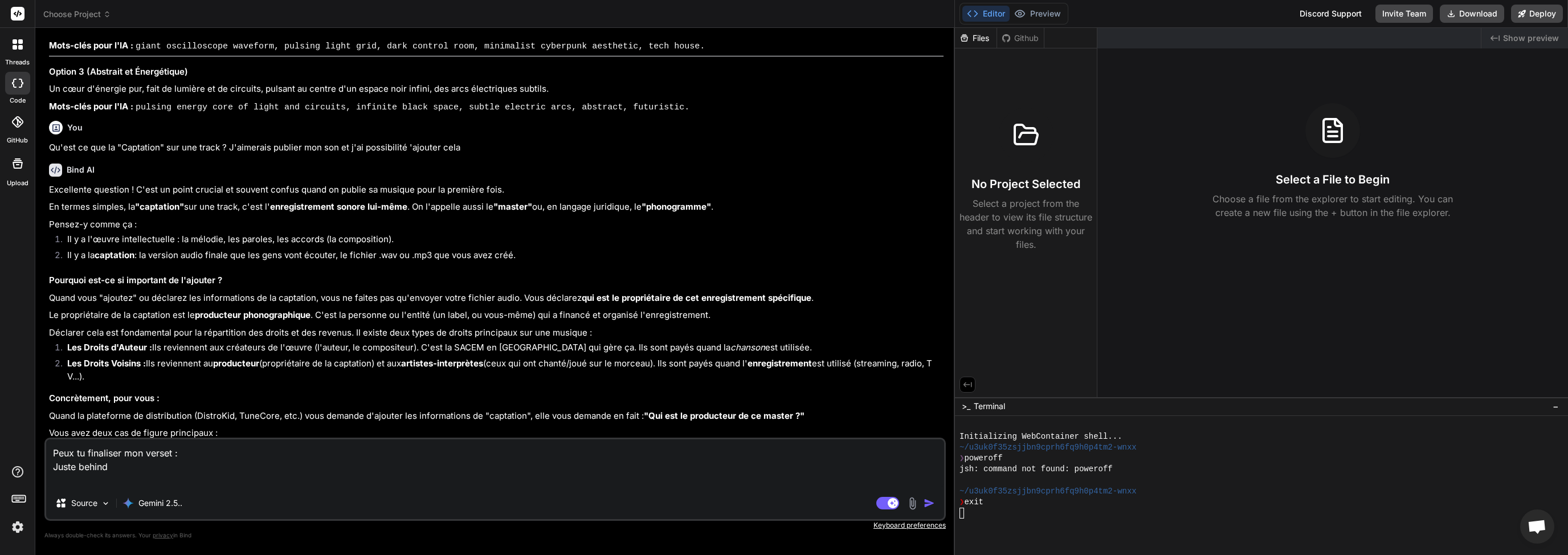
type textarea "Peux tu finaliser mon verset : Juste behind I"
type textarea "x"
type textarea "Peux tu finaliser mon verset : Juste behind I"
type textarea "x"
type textarea "Peux tu finaliser mon verset : Juste behind I s"
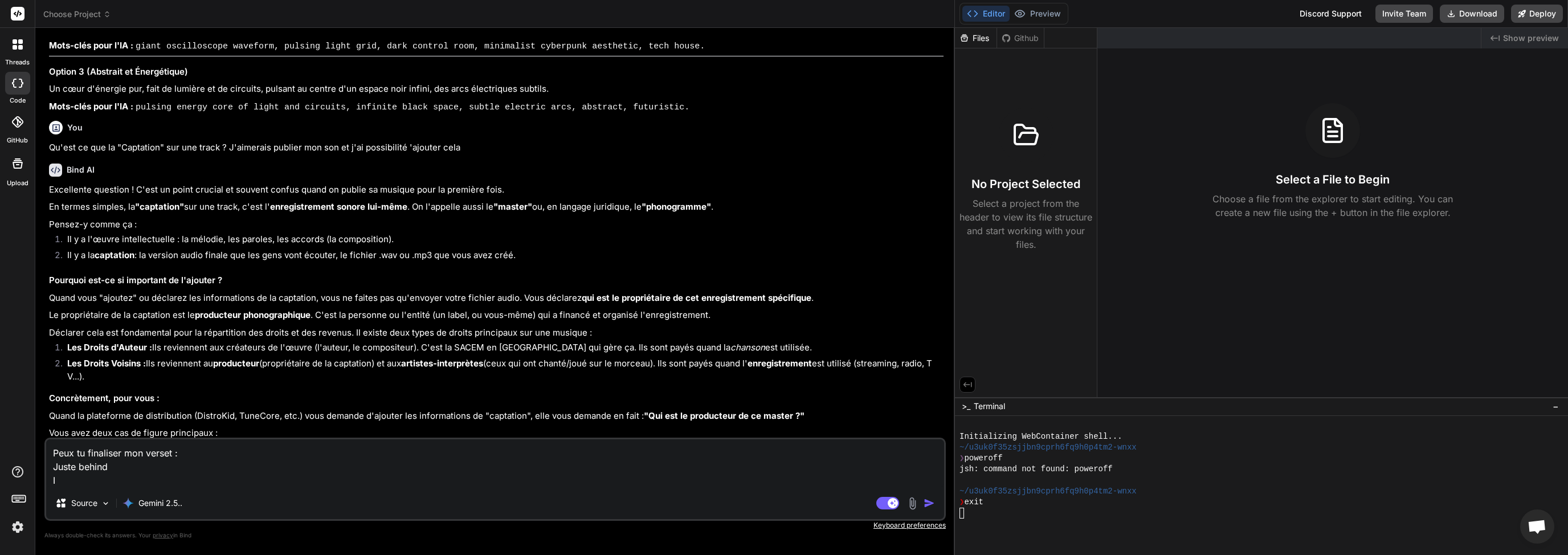
type textarea "x"
type textarea "Peux tu finaliser mon verset : Juste behind I se"
type textarea "x"
type textarea "Peux tu finaliser mon verset : Juste behind I see"
type textarea "x"
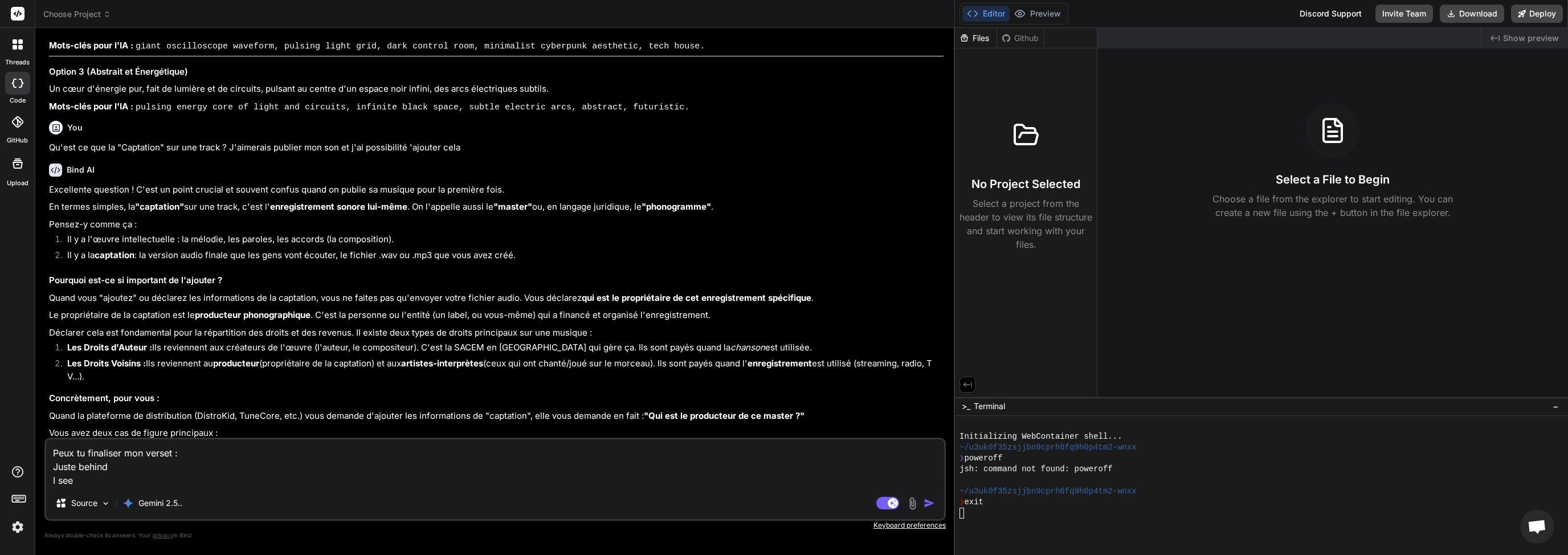
type textarea "Peux tu finaliser mon verset : Juste behind I see"
type textarea "x"
type textarea "Peux tu finaliser mon verset : Juste behind I see m"
type textarea "x"
type textarea "Peux tu finaliser mon verset : Juste behind I see my"
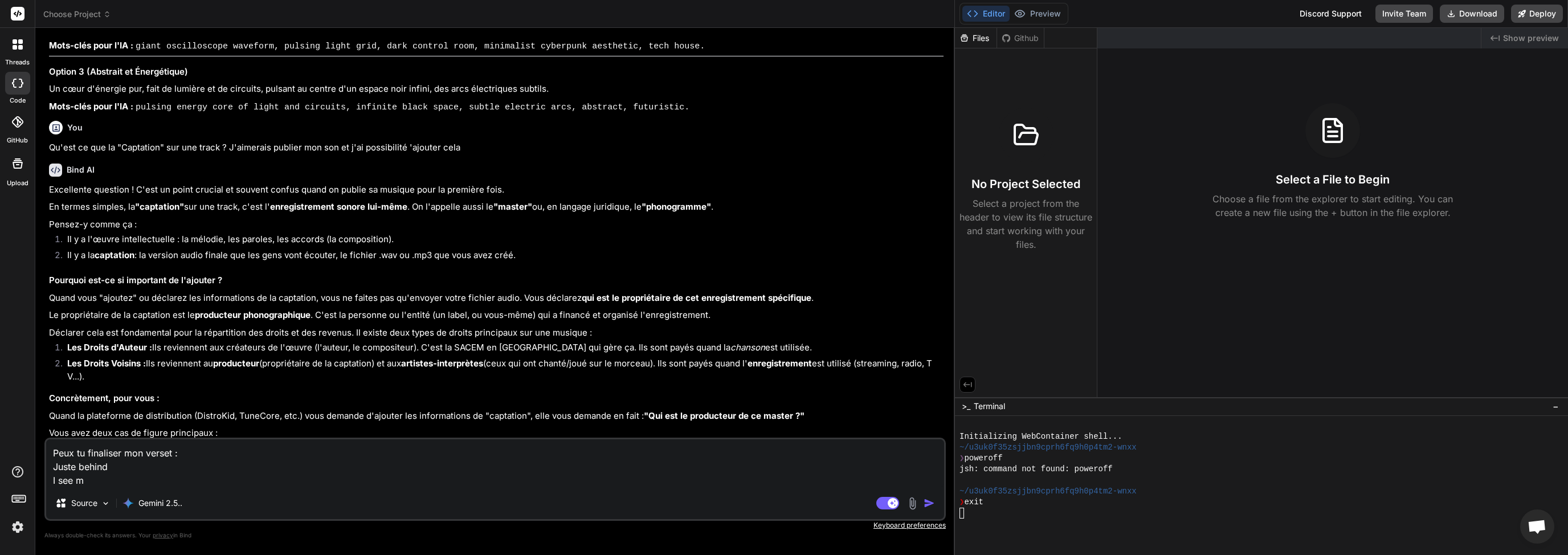
type textarea "x"
type textarea "Peux tu finaliser mon verset : Juste behind I see my"
type textarea "x"
type textarea "Peux tu finaliser mon verset : Juste behind I see my m"
type textarea "x"
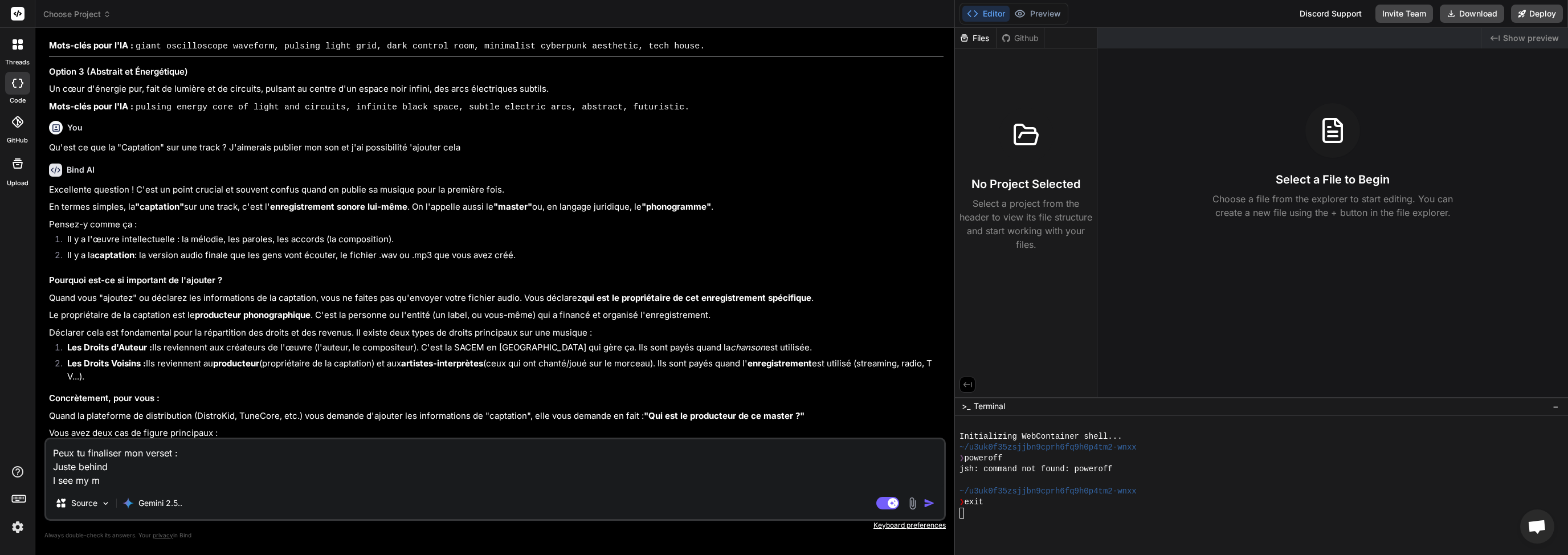
type textarea "Peux tu finaliser mon verset : Juste behind I see my mi"
type textarea "x"
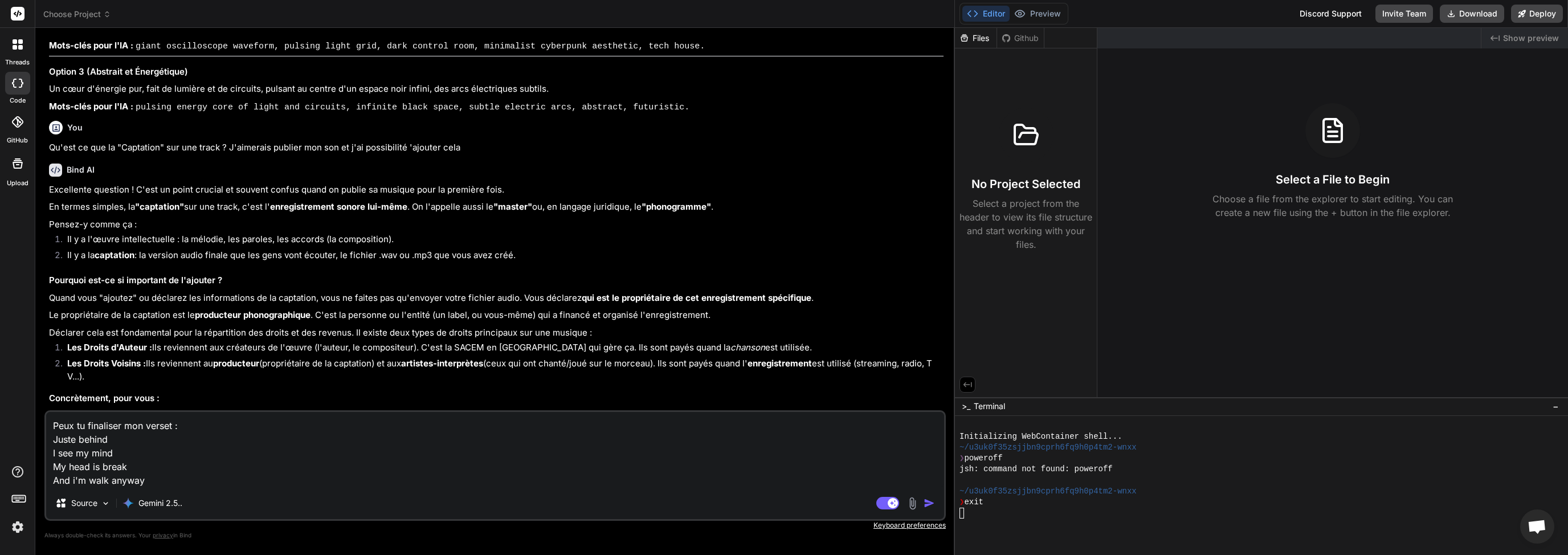
click at [930, 501] on img "button" at bounding box center [928, 502] width 11 height 11
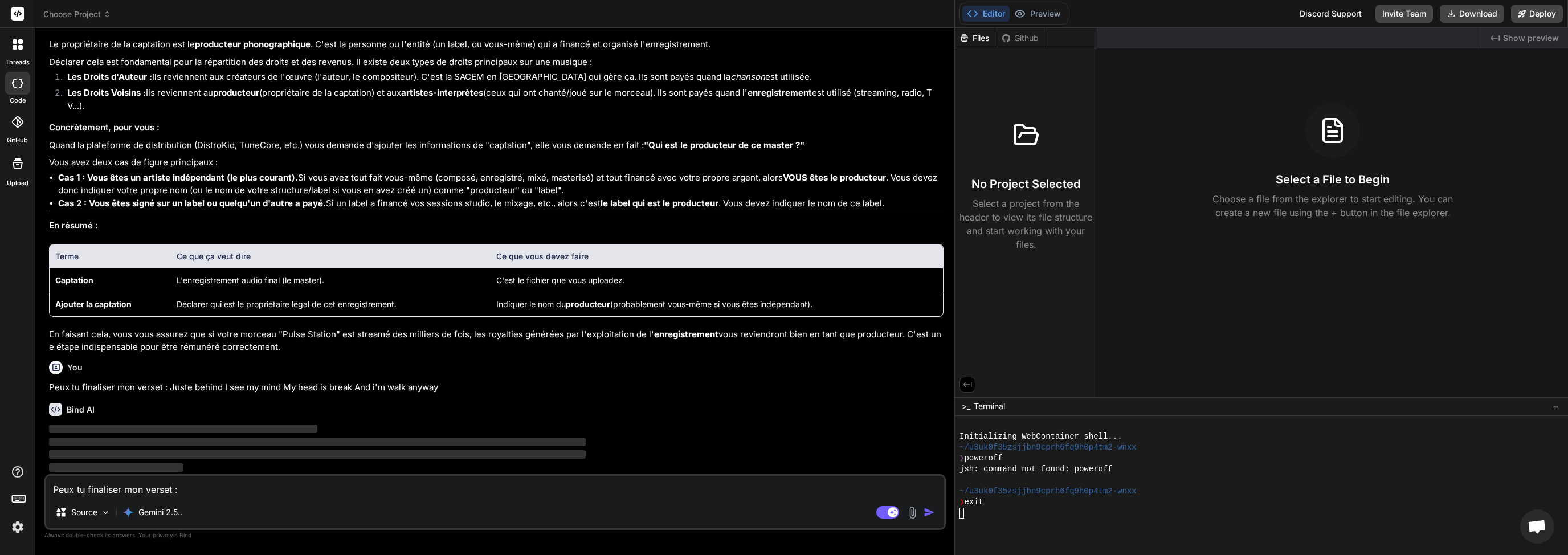
scroll to position [2180, 0]
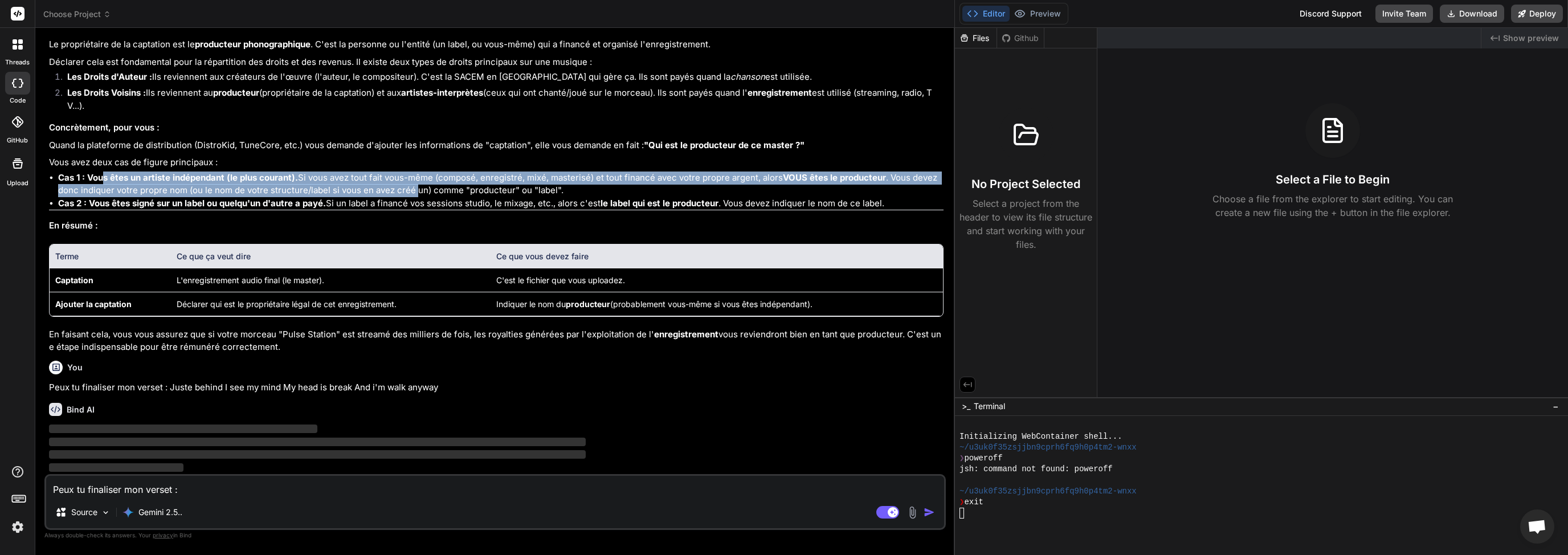
drag, startPoint x: 107, startPoint y: 153, endPoint x: 174, endPoint y: 177, distance: 71.2
click at [174, 177] on p "Cas 1 : Vous êtes un artiste indépendant (le plus courant). Si vous avez tout f…" at bounding box center [501, 185] width 885 height 26
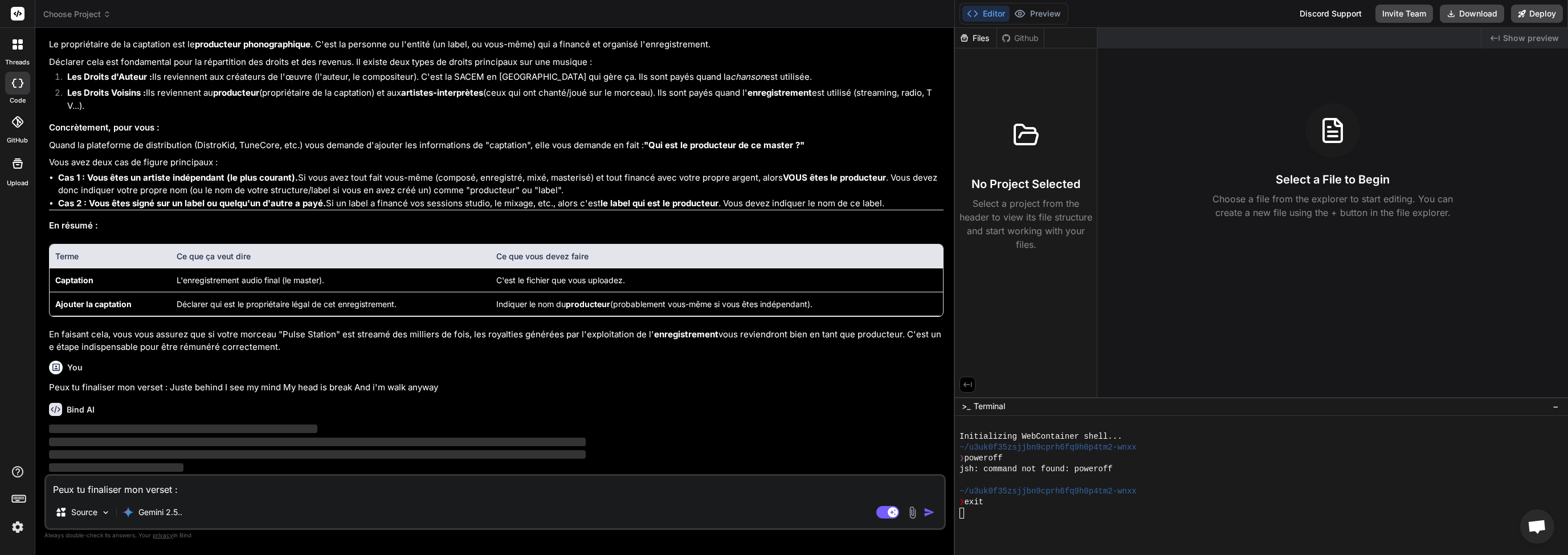
click at [205, 180] on p "Cas 1 : Vous êtes un artiste indépendant (le plus courant). Si vous avez tout f…" at bounding box center [501, 185] width 885 height 26
drag, startPoint x: 679, startPoint y: 166, endPoint x: 767, endPoint y: 164, distance: 88.0
click at [759, 172] on p "Cas 1 : Vous êtes un artiste indépendant (le plus courant). Si vous avez tout f…" at bounding box center [501, 185] width 885 height 26
click at [806, 172] on p "Cas 1 : Vous êtes un artiste indépendant (le plus courant). Si vous avez tout f…" at bounding box center [501, 185] width 885 height 26
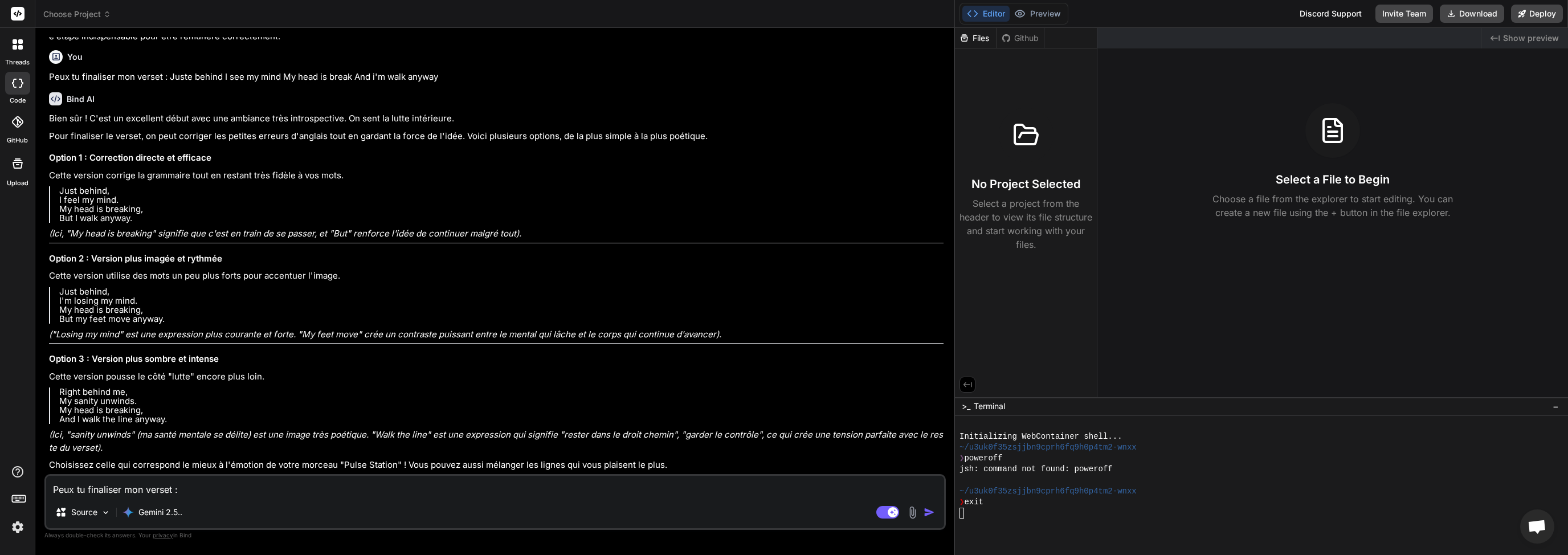
scroll to position [2490, 0]
drag, startPoint x: 66, startPoint y: 192, endPoint x: 137, endPoint y: 219, distance: 76.0
click at [137, 219] on p "Just behind, I feel my mind. My head is breaking, But I walk anyway." at bounding box center [501, 205] width 884 height 36
copy p "st behind, I feel my mind. My head is breaking, But I walk anyway."
click at [121, 373] on p "Cette version pousse le côté "lutte" encore plus loin." at bounding box center [495, 376] width 895 height 13
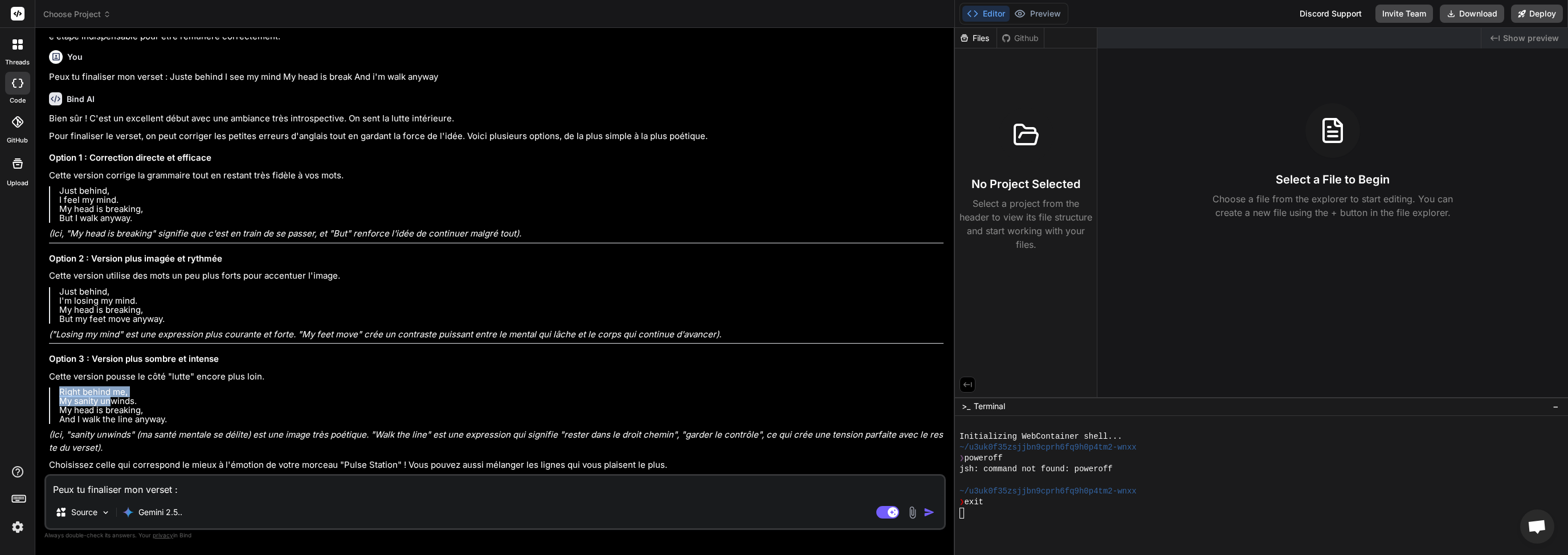
drag, startPoint x: 61, startPoint y: 392, endPoint x: 121, endPoint y: 399, distance: 60.4
click at [108, 398] on p "Right behind me, My sanity unwinds. My head is breaking, And I walk the line an…" at bounding box center [501, 406] width 884 height 36
click at [164, 393] on p "Right behind me, My sanity unwinds. My head is breaking, And I walk the line an…" at bounding box center [501, 406] width 884 height 36
click at [114, 488] on textarea "Peux tu finaliser mon verset : Juste behind I see my mind My head is break And …" at bounding box center [495, 486] width 898 height 21
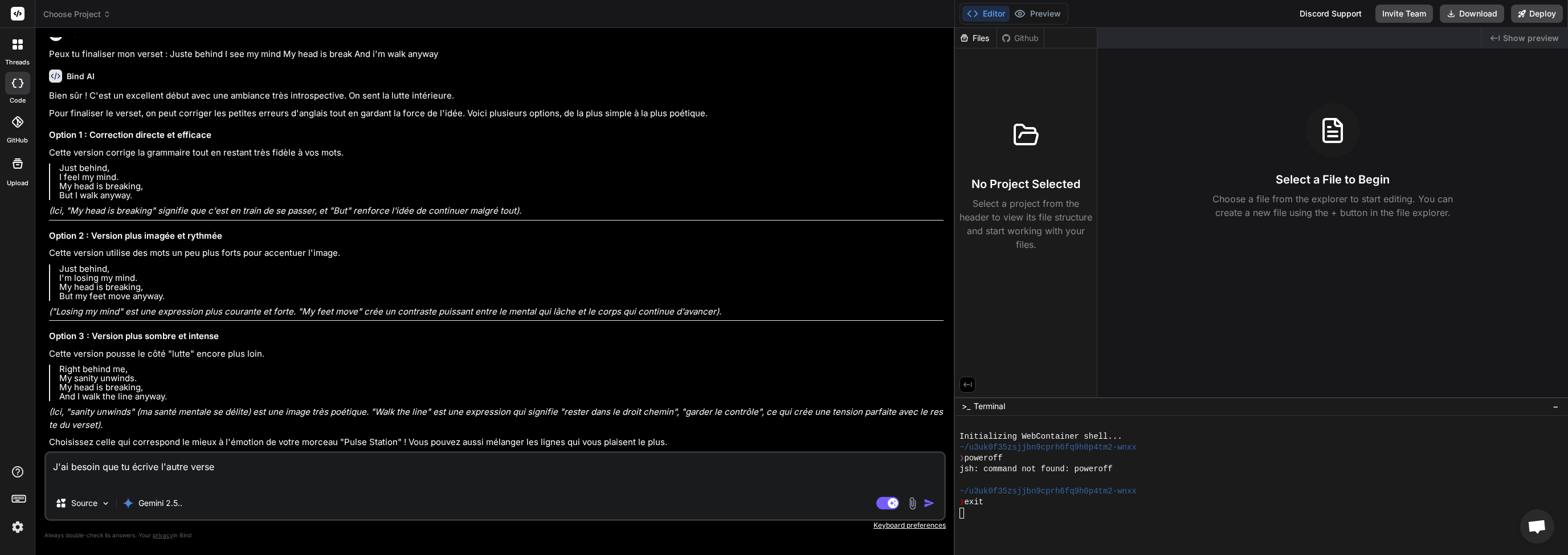
click at [269, 467] on textarea "J'ai besoin que tu écrive l'autre verse" at bounding box center [495, 469] width 898 height 34
click at [926, 501] on img "button" at bounding box center [928, 502] width 11 height 11
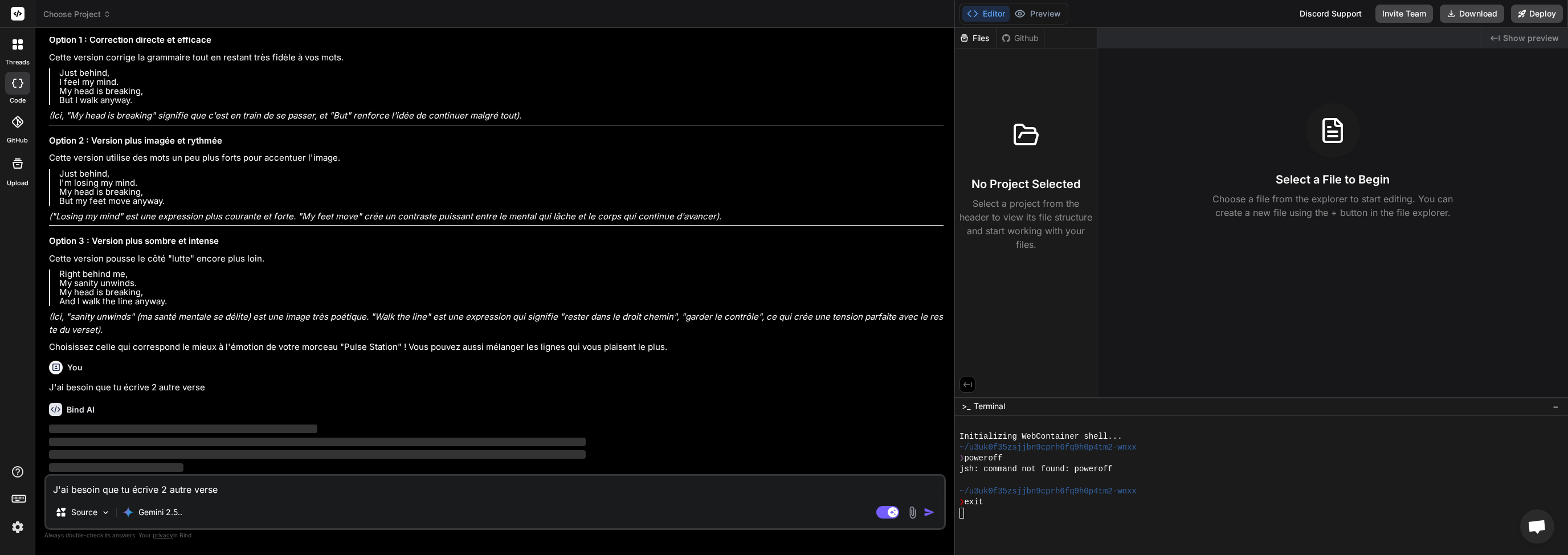
scroll to position [2498, 0]
drag, startPoint x: 87, startPoint y: 126, endPoint x: 168, endPoint y: 125, distance: 81.0
click at [148, 25] on p "Pour finaliser le verset, on peut corriger les petites erreurs d'anglais tout e…" at bounding box center [495, 18] width 895 height 13
click at [171, 25] on p "Pour finaliser le verset, on peut corriger les petites erreurs d'anglais tout e…" at bounding box center [495, 18] width 895 height 13
drag, startPoint x: 213, startPoint y: 130, endPoint x: 365, endPoint y: 131, distance: 152.0
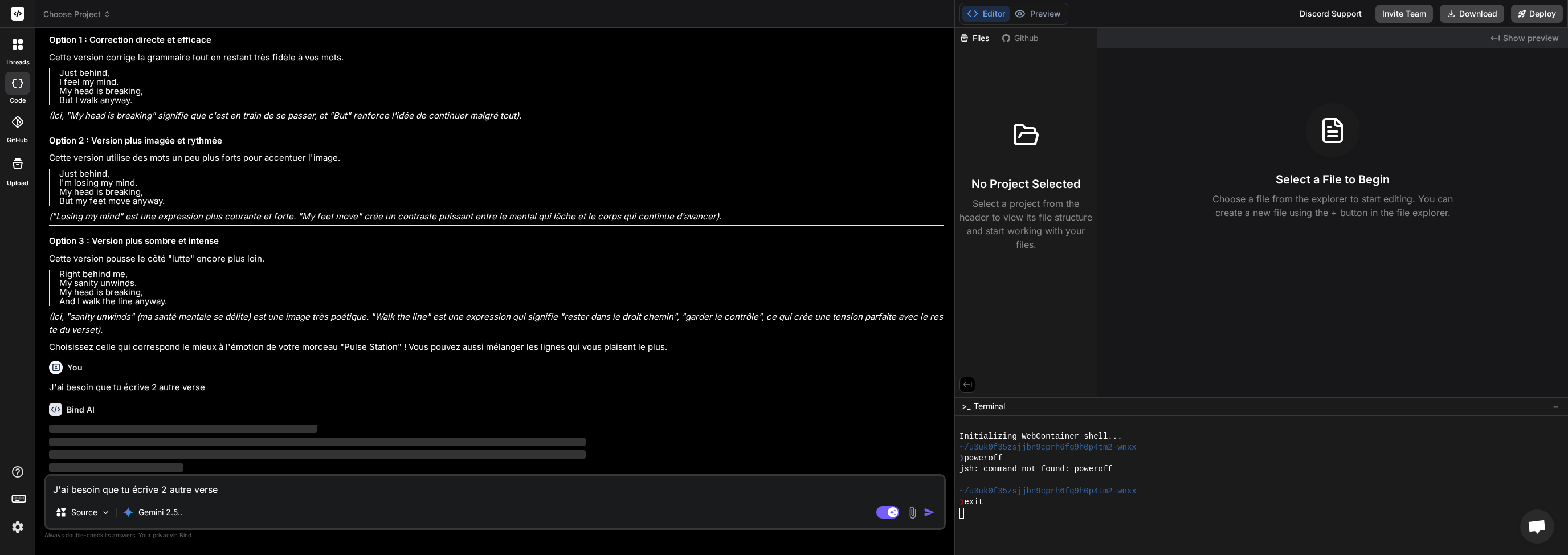
click at [323, 25] on p "Pour finaliser le verset, on peut corriger les petites erreurs d'anglais tout e…" at bounding box center [495, 18] width 895 height 13
click at [372, 25] on p "Pour finaliser le verset, on peut corriger les petites erreurs d'anglais tout e…" at bounding box center [495, 18] width 895 height 13
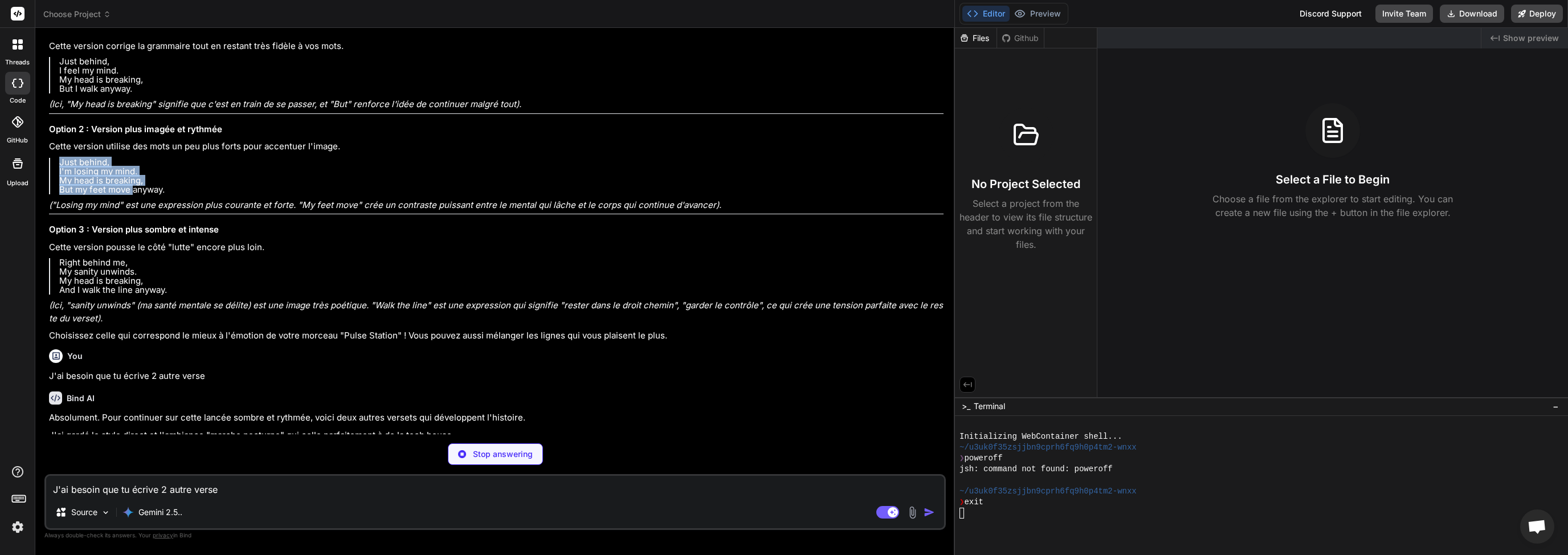
drag, startPoint x: 61, startPoint y: 280, endPoint x: 130, endPoint y: 310, distance: 75.2
click at [130, 194] on p "Just behind, I'm losing my mind. My head is breaking, But my feet move anyway." at bounding box center [501, 176] width 884 height 36
click at [101, 194] on p "Just behind, I'm losing my mind. My head is breaking, But my feet move anyway." at bounding box center [501, 176] width 884 height 36
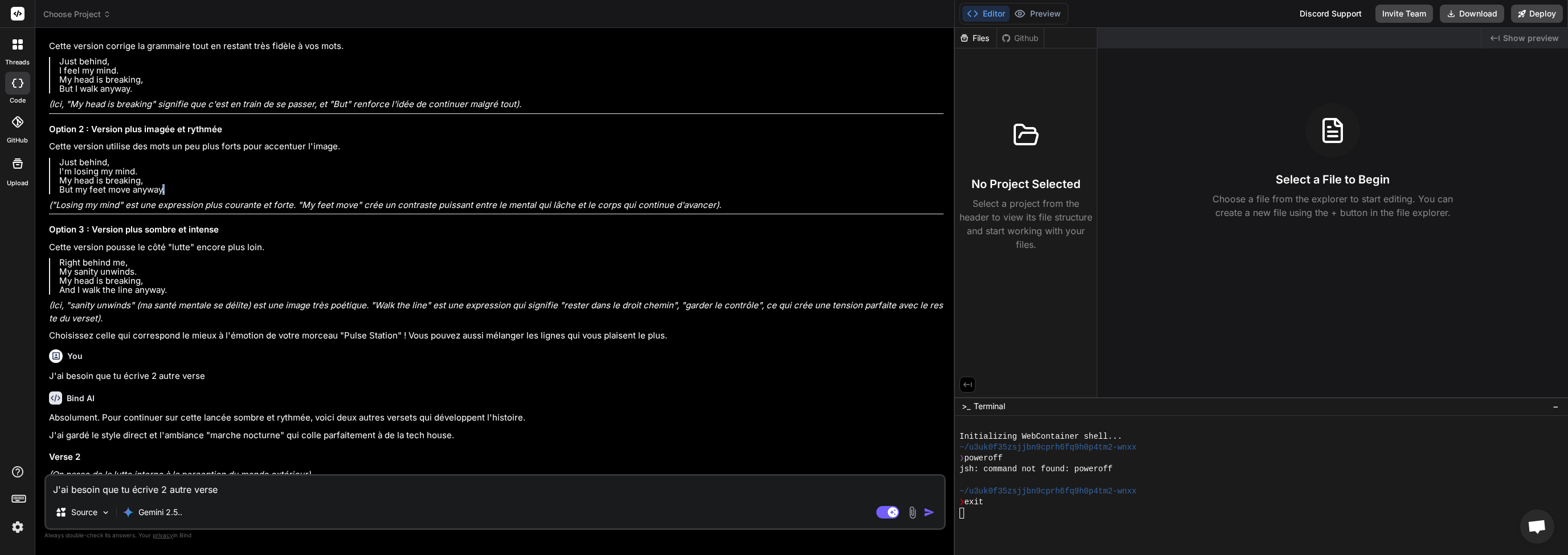
drag, startPoint x: 185, startPoint y: 310, endPoint x: 155, endPoint y: 318, distance: 31.0
click at [159, 317] on div "Bien sûr ! C'est un excellent début avec une ambiance très introspective. On se…" at bounding box center [495, 162] width 895 height 359
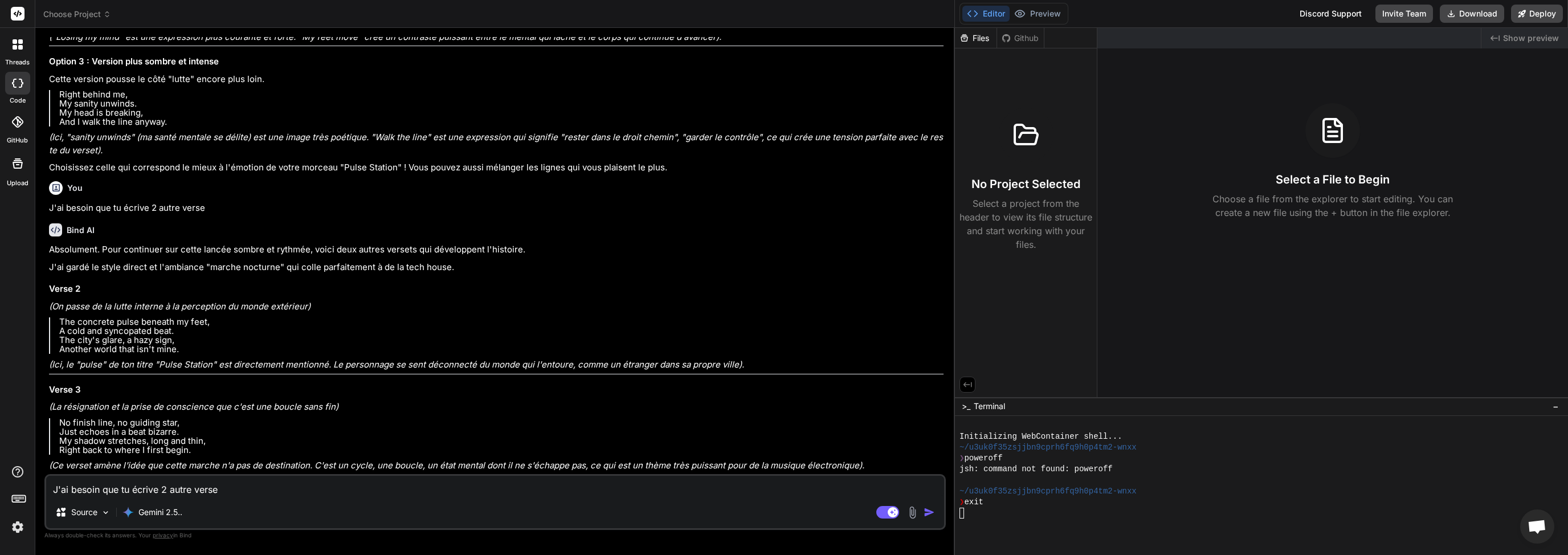
scroll to position [2787, 0]
drag, startPoint x: 60, startPoint y: 319, endPoint x: 168, endPoint y: 353, distance: 113.2
click at [168, 353] on p "The concrete pulse beneath my feet, A cold and syncopated beat. The city's glar…" at bounding box center [501, 336] width 884 height 36
click at [84, 334] on p "The concrete pulse beneath my feet, A cold and syncopated beat. The city's glar…" at bounding box center [501, 336] width 884 height 36
drag, startPoint x: 62, startPoint y: 323, endPoint x: 74, endPoint y: 323, distance: 12.0
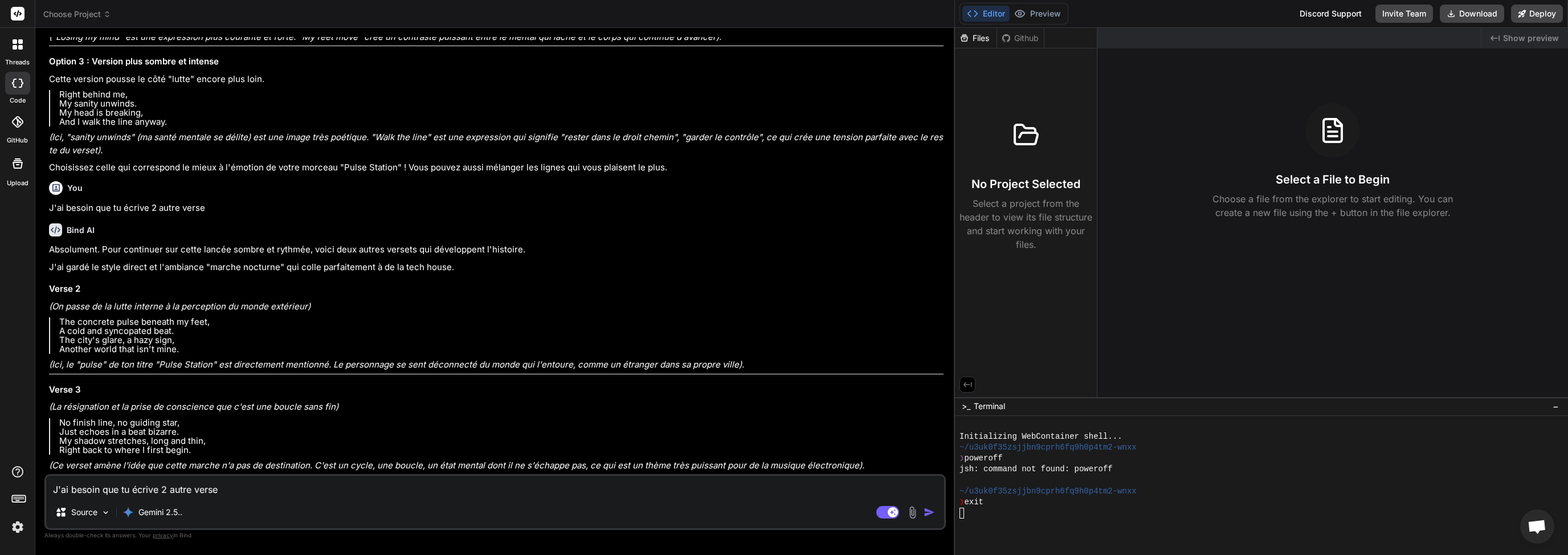
click at [68, 323] on p "The concrete pulse beneath my feet, A cold and syncopated beat. The city's glar…" at bounding box center [501, 336] width 884 height 36
click at [191, 356] on div "Absolument. Pour continuer sur cette lancée sombre et rythmée, voici deux autre…" at bounding box center [495, 356] width 895 height 228
click at [157, 486] on textarea "J'ai besoin que tu écrive 2 autre verse" at bounding box center [495, 486] width 898 height 21
click at [927, 514] on img "button" at bounding box center [928, 512] width 11 height 11
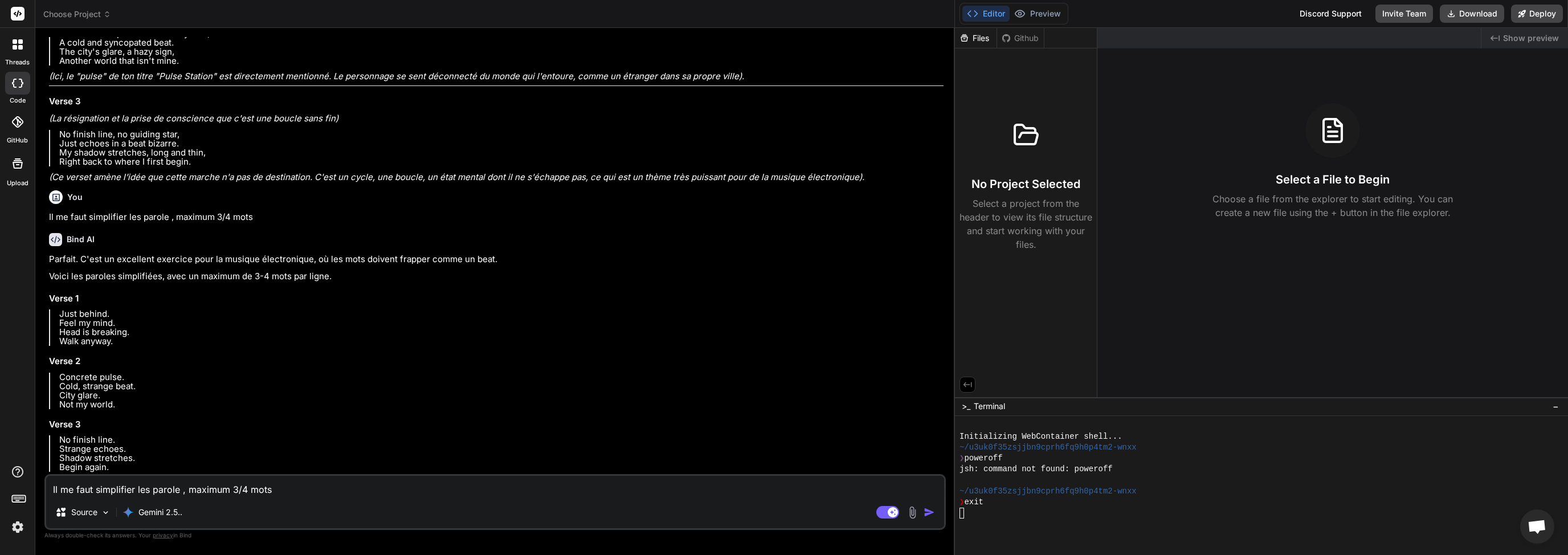
scroll to position [3075, 0]
drag, startPoint x: 48, startPoint y: 299, endPoint x: 146, endPoint y: 406, distance: 145.1
click at [148, 399] on div "You hello Bind AI Hello! What would you like to build [DATE]? You Peux tu me gé…" at bounding box center [496, 256] width 899 height 437
click at [141, 417] on div "Parfait. C'est un excellent exercice pour la musique électronique, où les mots …" at bounding box center [495, 362] width 895 height 219
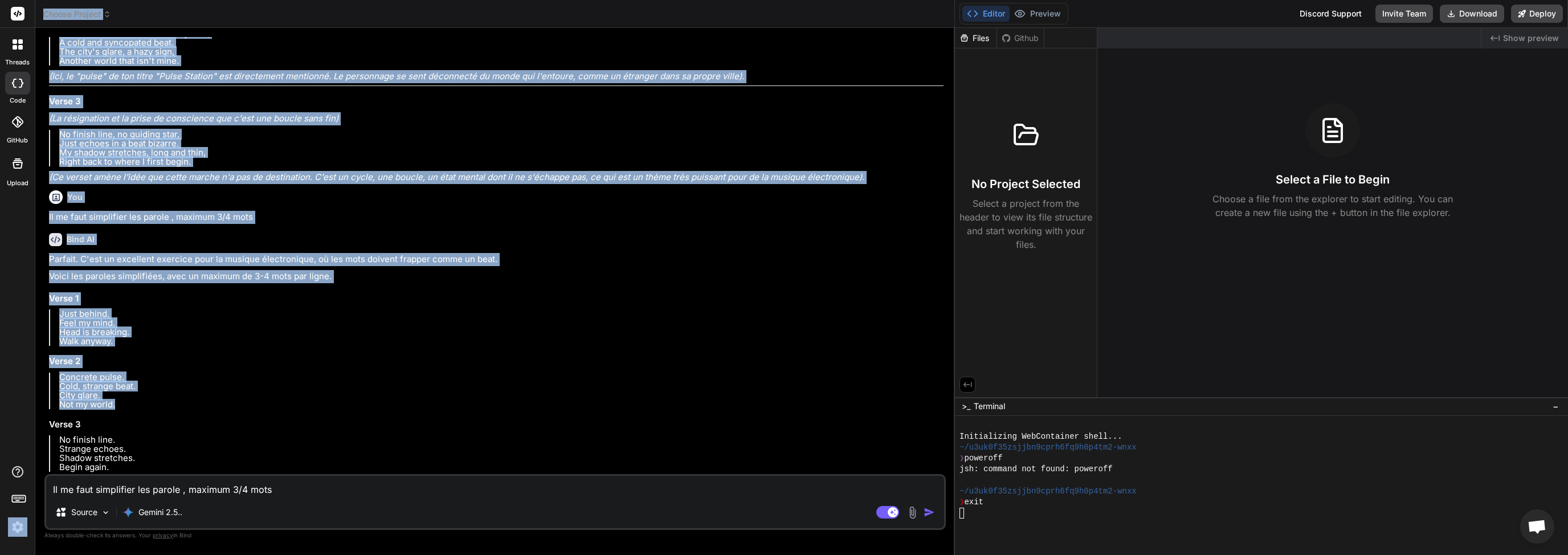
drag, startPoint x: 139, startPoint y: 408, endPoint x: 30, endPoint y: 360, distance: 119.1
click at [30, 359] on div "threads code GitHub Upload Choose Project Created with Pixso. Bind AI Web Searc…" at bounding box center [784, 278] width 1568 height 555
click at [101, 389] on p "Concrete pulse. Cold, strange beat. City glare. Not my world." at bounding box center [501, 390] width 884 height 36
click at [121, 407] on p "Concrete pulse. Cold, strange beat. City glare. Not my world." at bounding box center [501, 390] width 884 height 36
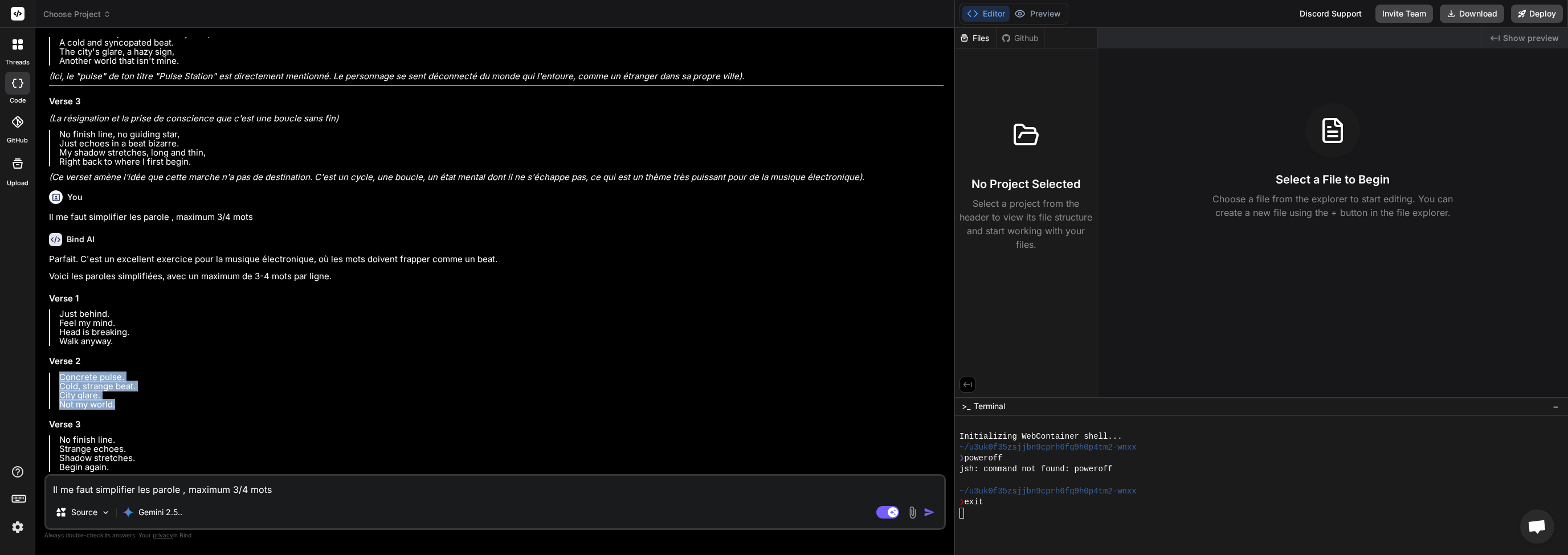
drag, startPoint x: 134, startPoint y: 407, endPoint x: 62, endPoint y: 377, distance: 78.0
click at [62, 377] on p "Concrete pulse. Cold, strange beat. City glare. Not my world." at bounding box center [501, 390] width 884 height 36
copy p "Concrete pulse. Cold, strange beat. City glare. Not my world."
drag, startPoint x: 119, startPoint y: 468, endPoint x: 62, endPoint y: 442, distance: 62.6
click at [62, 442] on p "No finish line. Strange echoes. Shadow stretches. Begin again." at bounding box center [501, 454] width 884 height 36
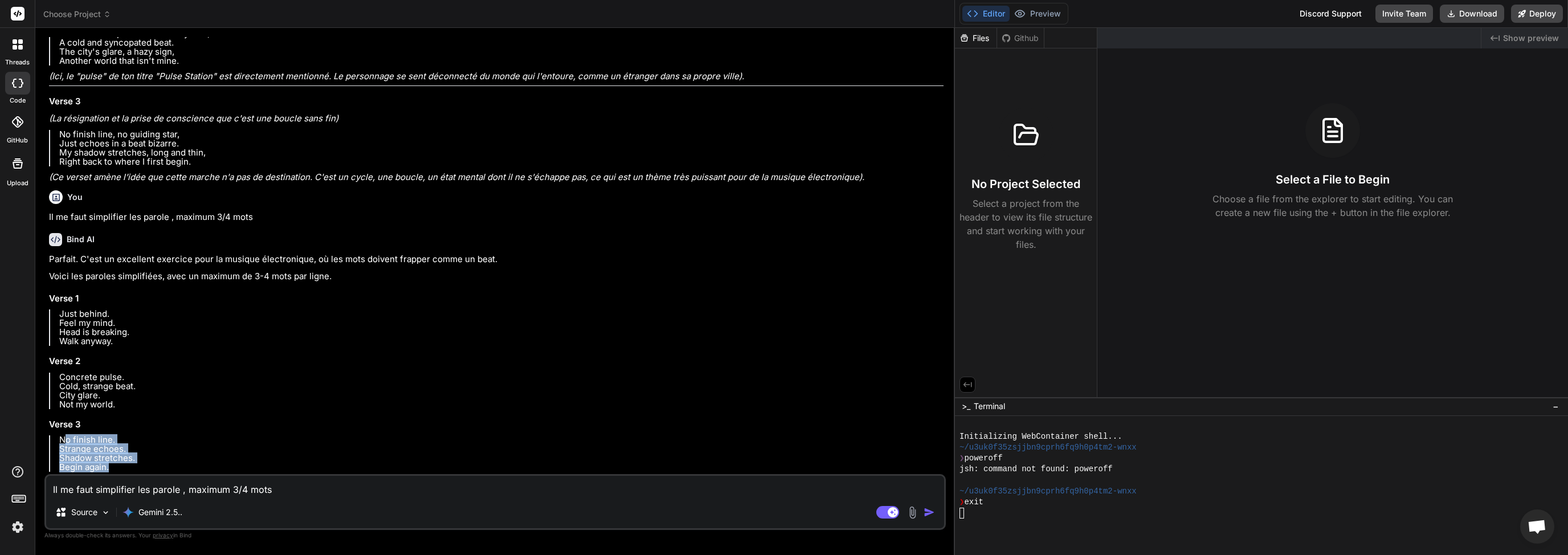
copy p "o finish line. Strange echoes. Shadow stretches. Begin again."
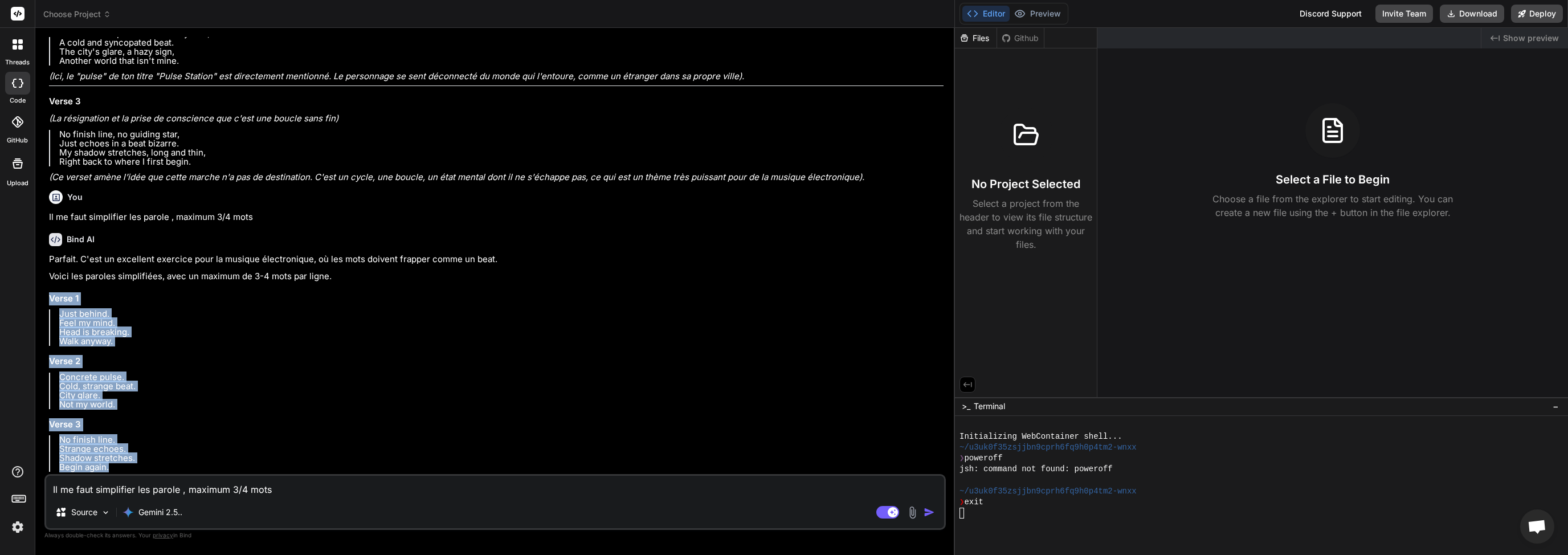
drag, startPoint x: 50, startPoint y: 297, endPoint x: 123, endPoint y: 472, distance: 189.6
click at [123, 472] on div "Bind AI Parfait. C'est un excellent exercice pour la musique électronique, où l…" at bounding box center [495, 349] width 895 height 251
copy div "Verse 1 Just behind. Feel my mind. Head is breaking. Walk anyway. Verse 2 Concr…"
